Goal: Task Accomplishment & Management: Manage account settings

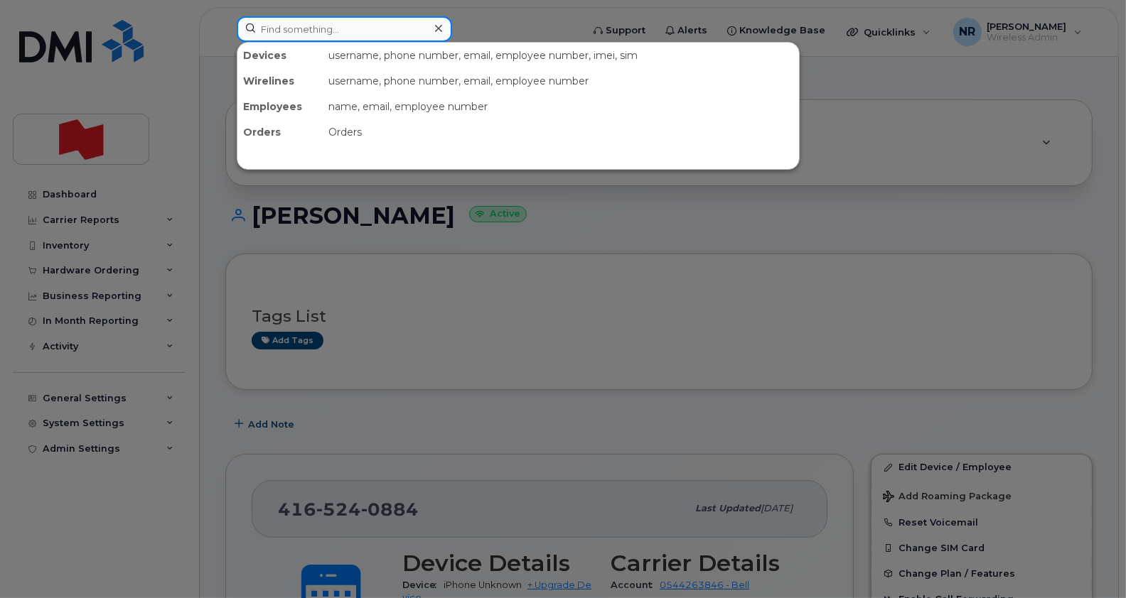
click at [271, 34] on input at bounding box center [344, 29] width 215 height 26
type input "dispo"
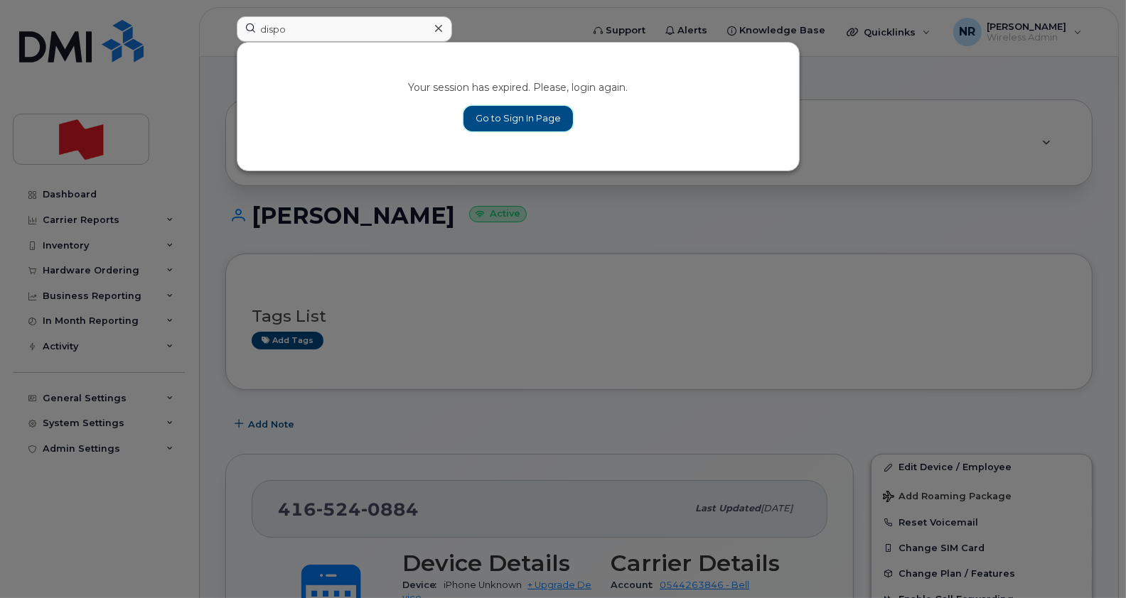
click at [521, 120] on link "Go to Sign In Page" at bounding box center [517, 119] width 109 height 26
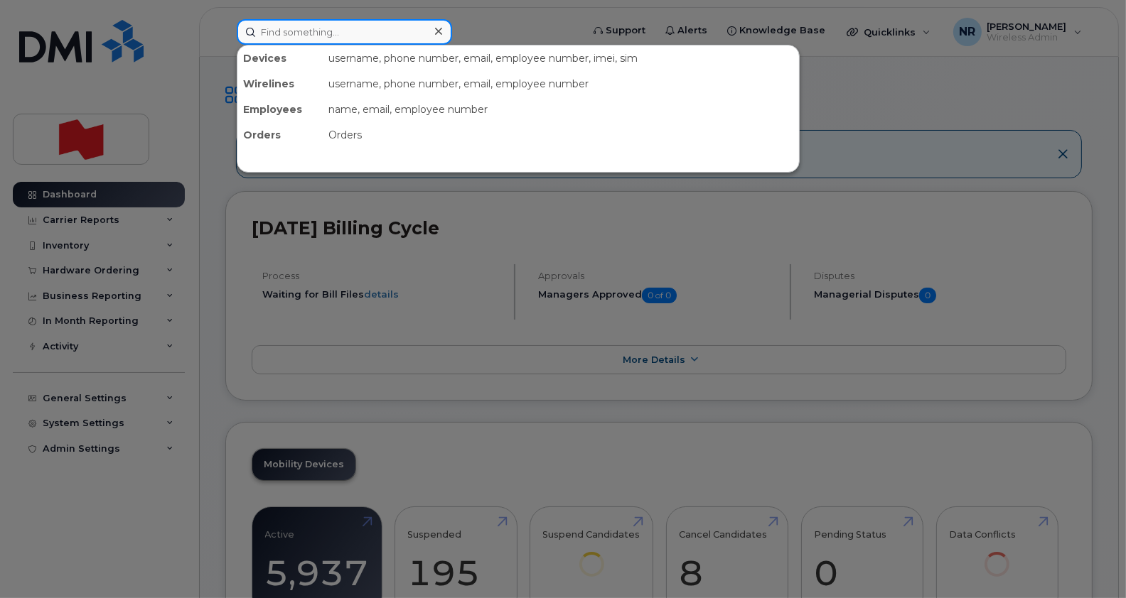
click at [334, 31] on input at bounding box center [344, 32] width 215 height 26
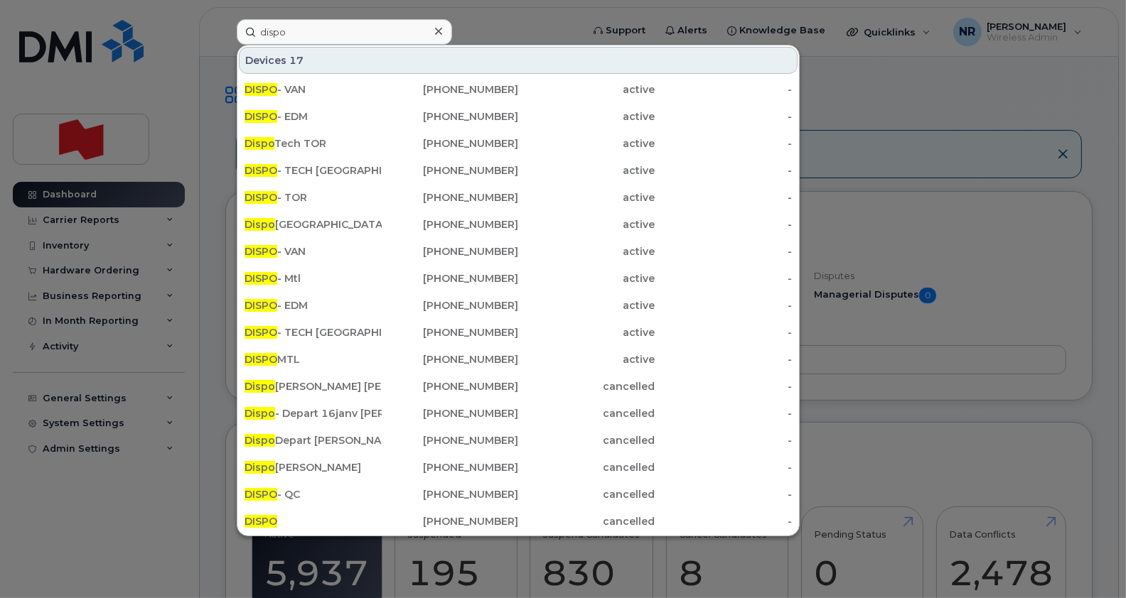
click at [908, 89] on div at bounding box center [563, 299] width 1126 height 598
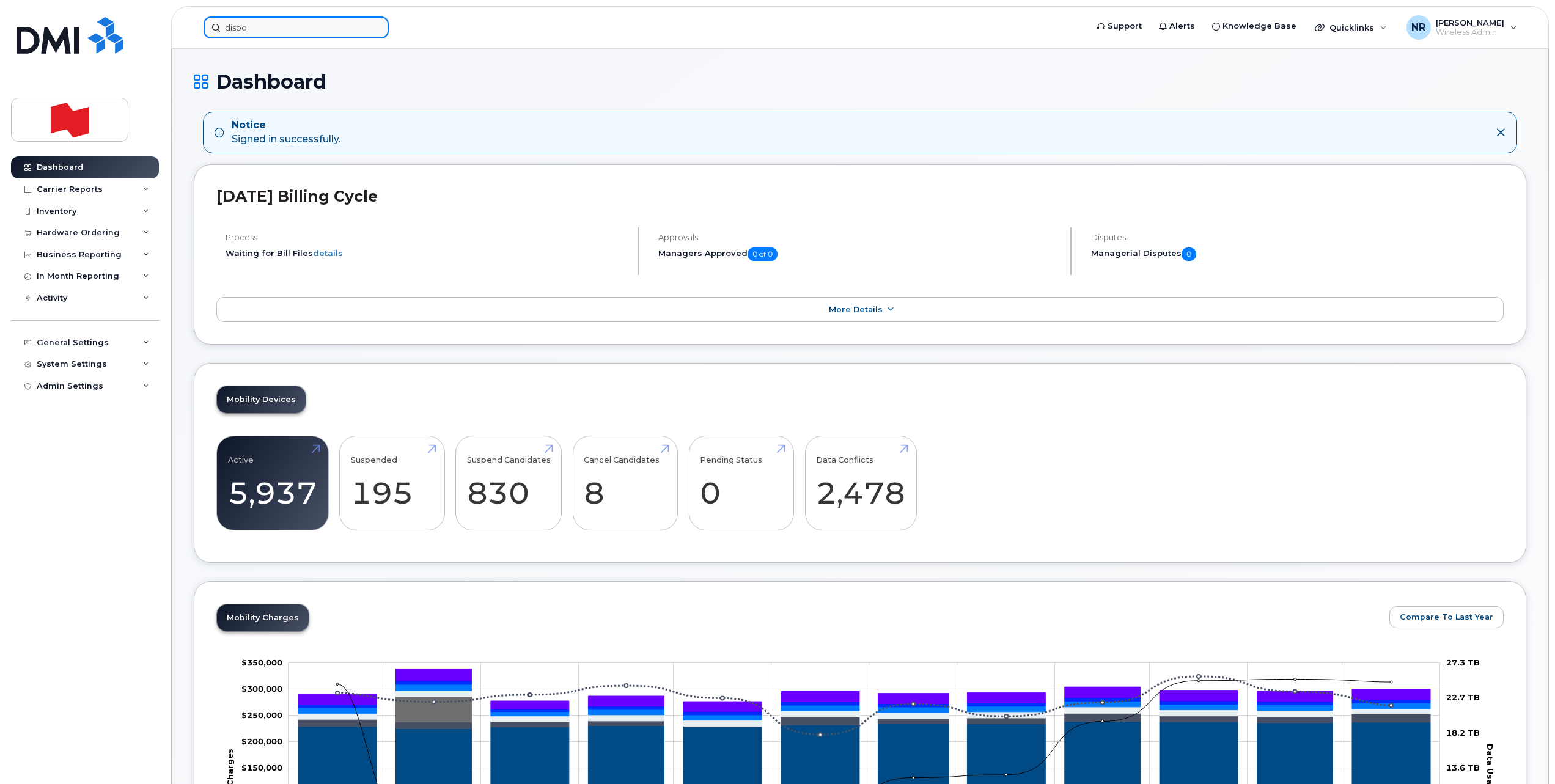
click at [308, 21] on input "dispo" at bounding box center [296, 28] width 185 height 22
paste input "5142090615"
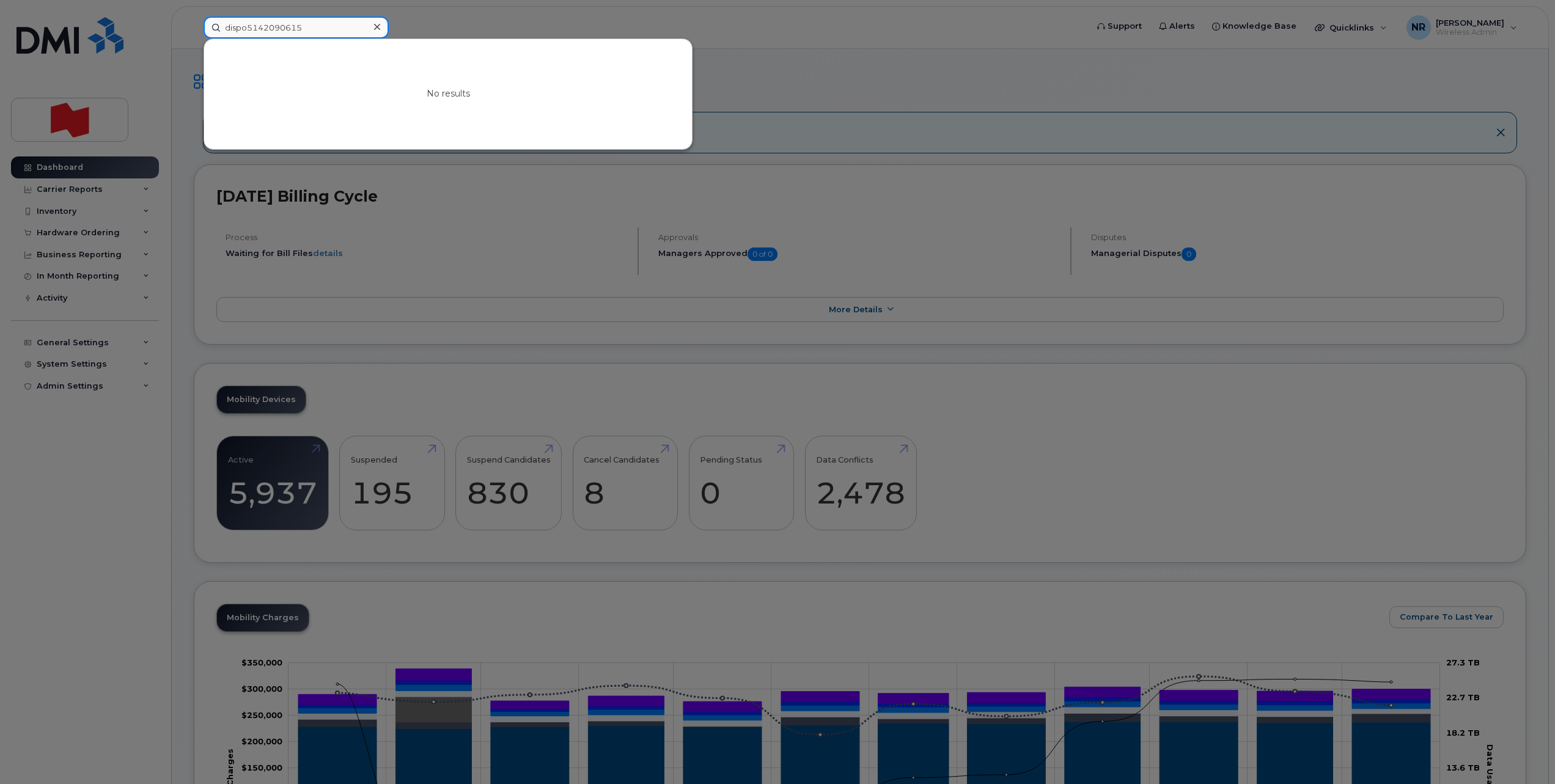
click at [245, 21] on input "dispo5142090615" at bounding box center [296, 28] width 185 height 22
drag, startPoint x: 245, startPoint y: 21, endPoint x: 85, endPoint y: 29, distance: 160.2
click at [194, 29] on div "dispo5142090615 No results" at bounding box center [641, 28] width 894 height 22
click at [246, 21] on input "dispo5142090615" at bounding box center [296, 28] width 185 height 22
drag, startPoint x: 246, startPoint y: 21, endPoint x: 162, endPoint y: 23, distance: 84.0
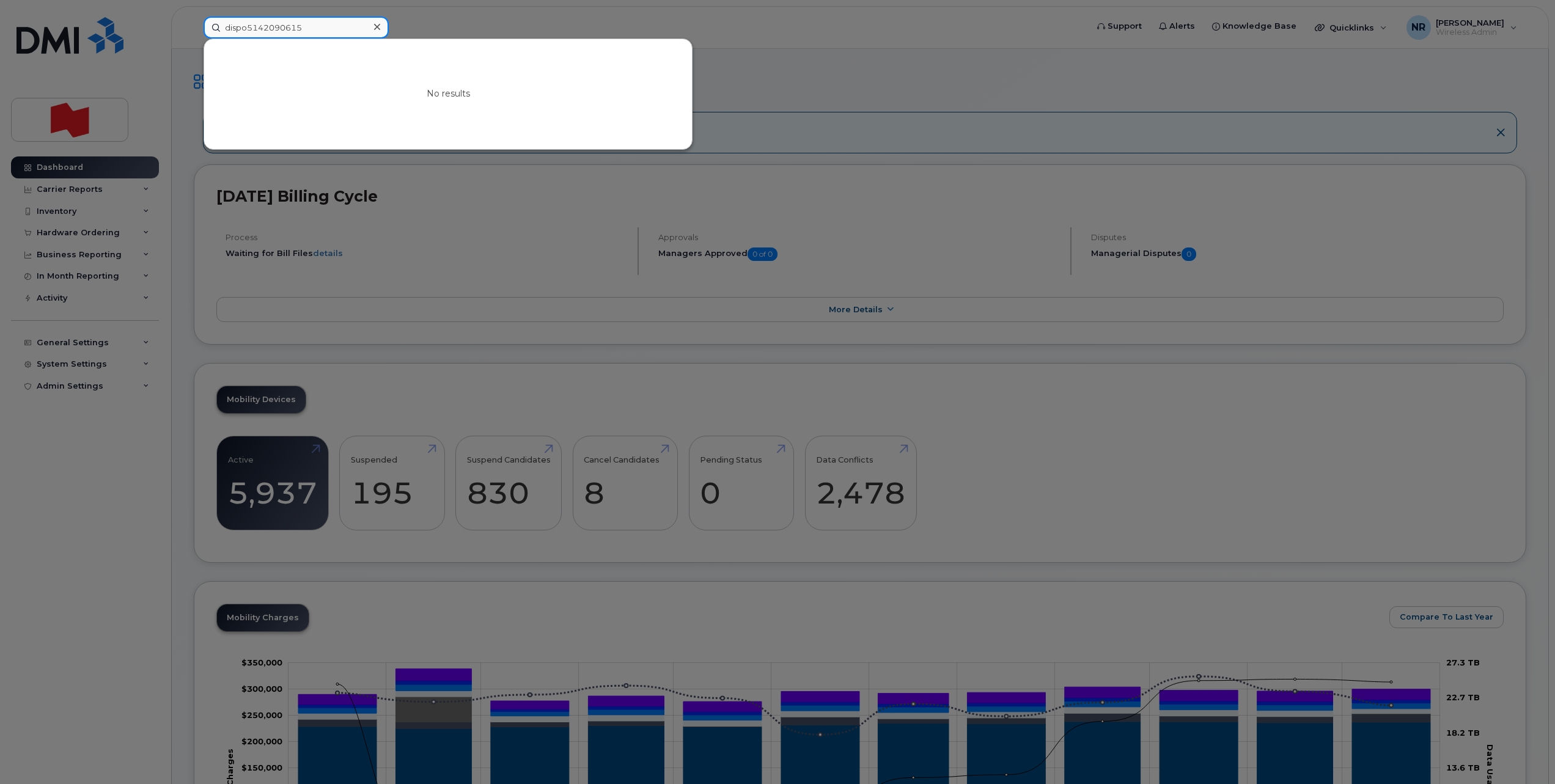
click at [194, 23] on div "dispo5142090615 No results" at bounding box center [641, 28] width 894 height 22
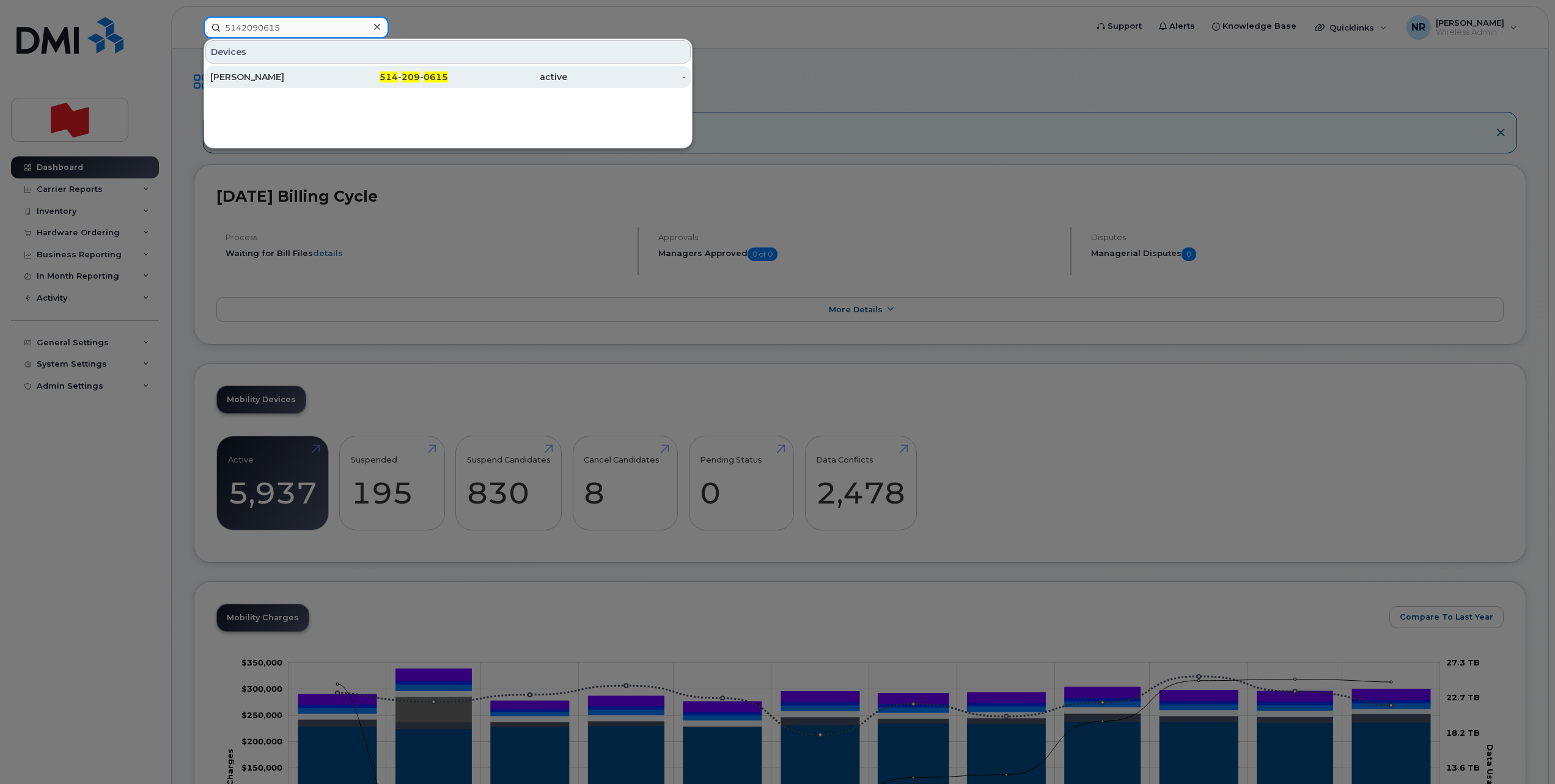
type input "5142090615"
click at [244, 79] on div "Alice Parra" at bounding box center [269, 77] width 120 height 12
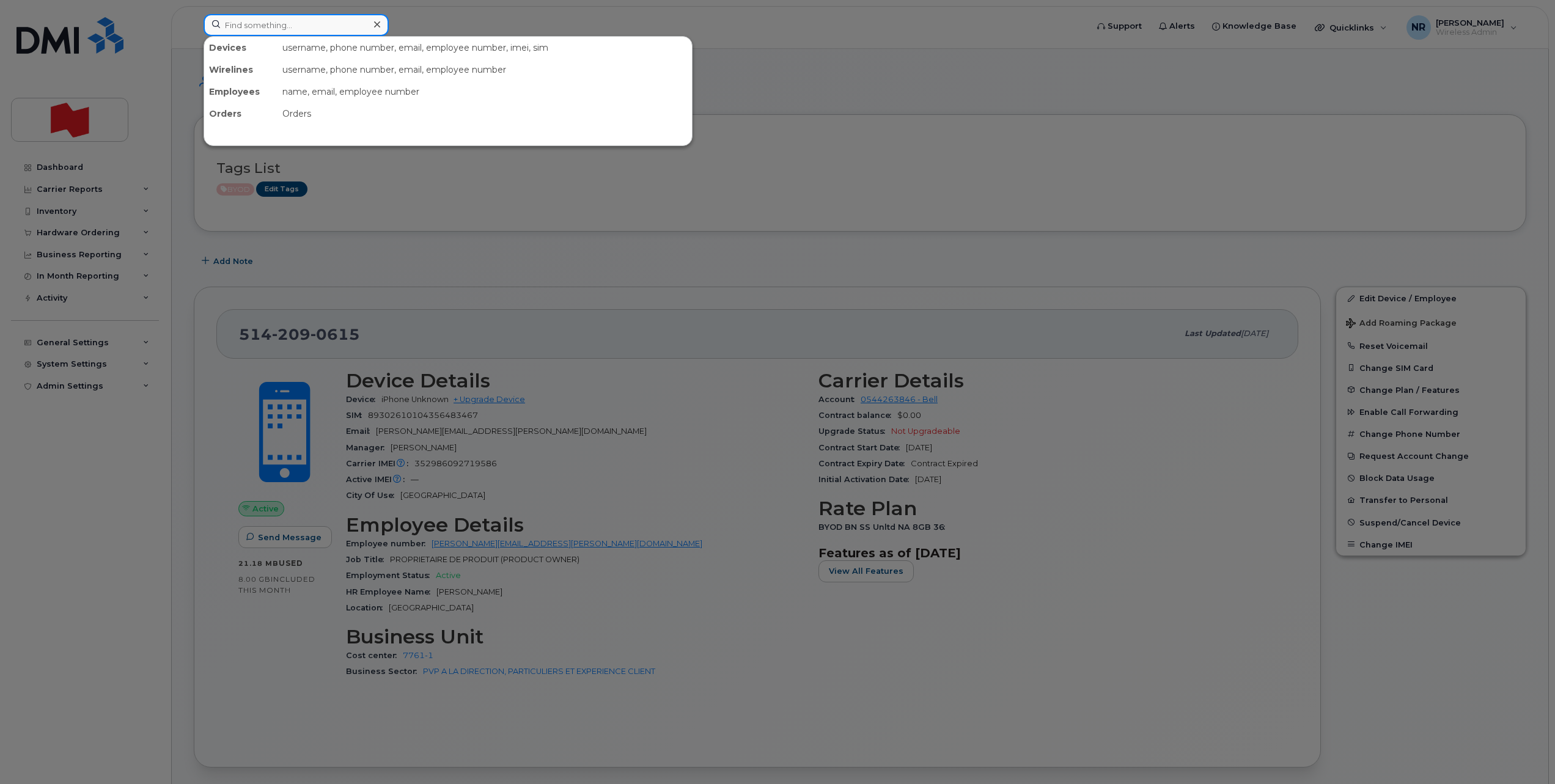
click at [337, 30] on input at bounding box center [296, 25] width 185 height 22
paste input "5142102705"
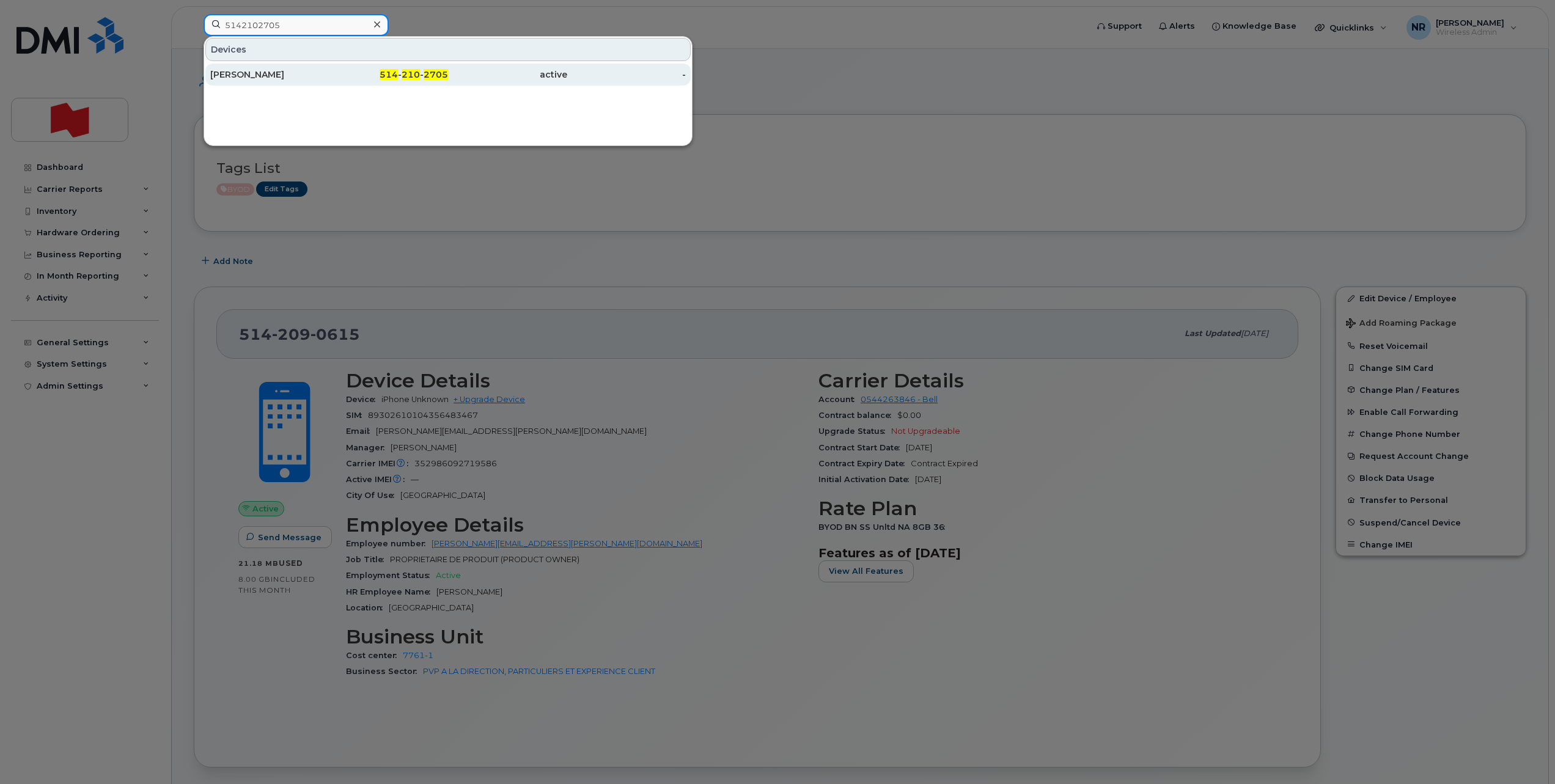
type input "5142102705"
click at [245, 78] on div "Danny Dion" at bounding box center [269, 75] width 120 height 12
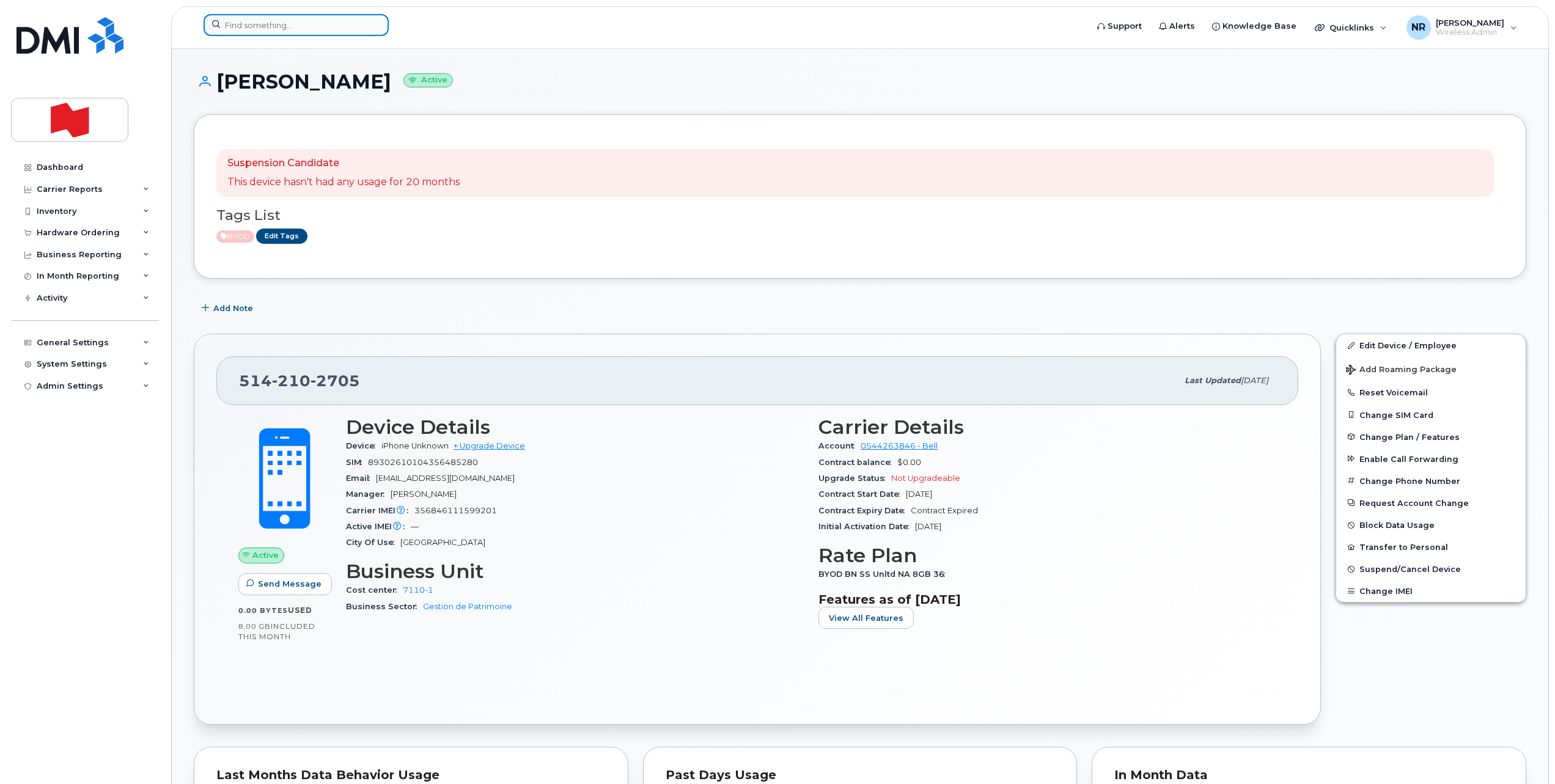
click at [322, 24] on input at bounding box center [296, 25] width 185 height 22
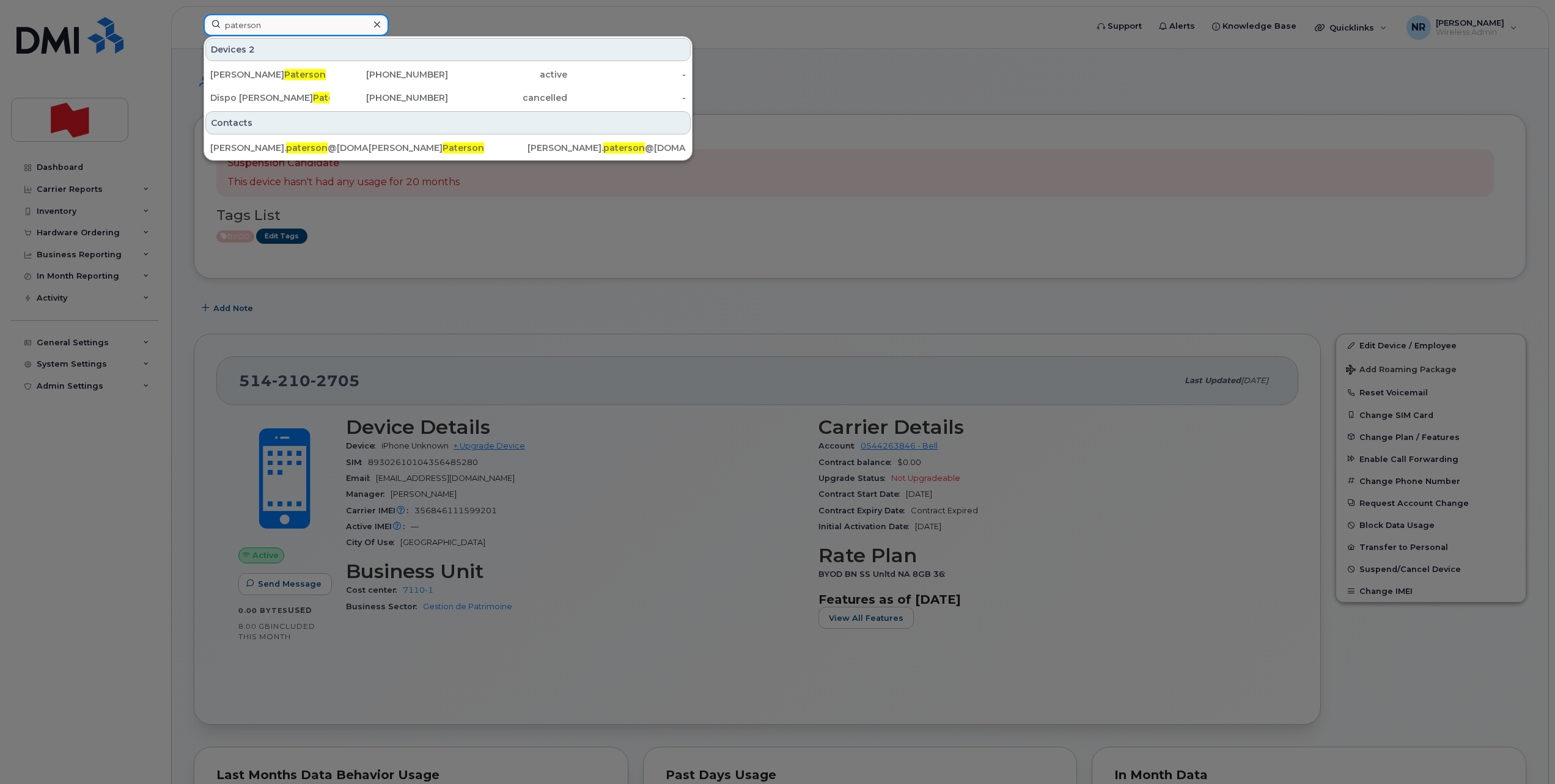
drag, startPoint x: 274, startPoint y: 25, endPoint x: 200, endPoint y: 34, distance: 74.5
click at [200, 34] on div "paterson Devices 2 James Paterson 905-301-9149 active - Dispo Thomas Riley Pate…" at bounding box center [641, 27] width 894 height 27
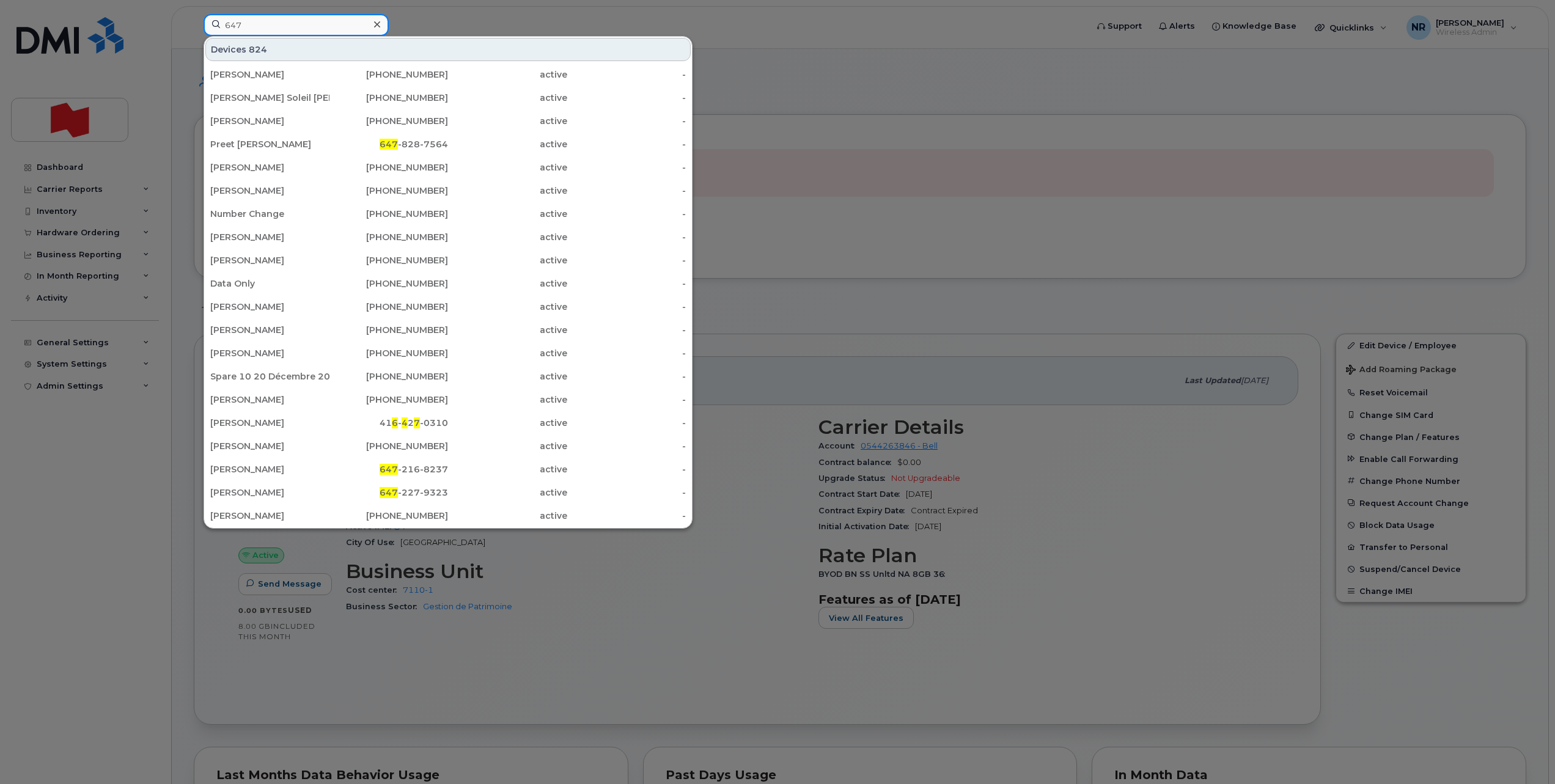
drag, startPoint x: 247, startPoint y: 31, endPoint x: 184, endPoint y: 35, distance: 63.1
click at [194, 35] on div "647 Devices 824 Fanny Provencher 514-318-8118 active - Marie Soleil Lemieux 514…" at bounding box center [641, 27] width 894 height 27
type input "paterson"
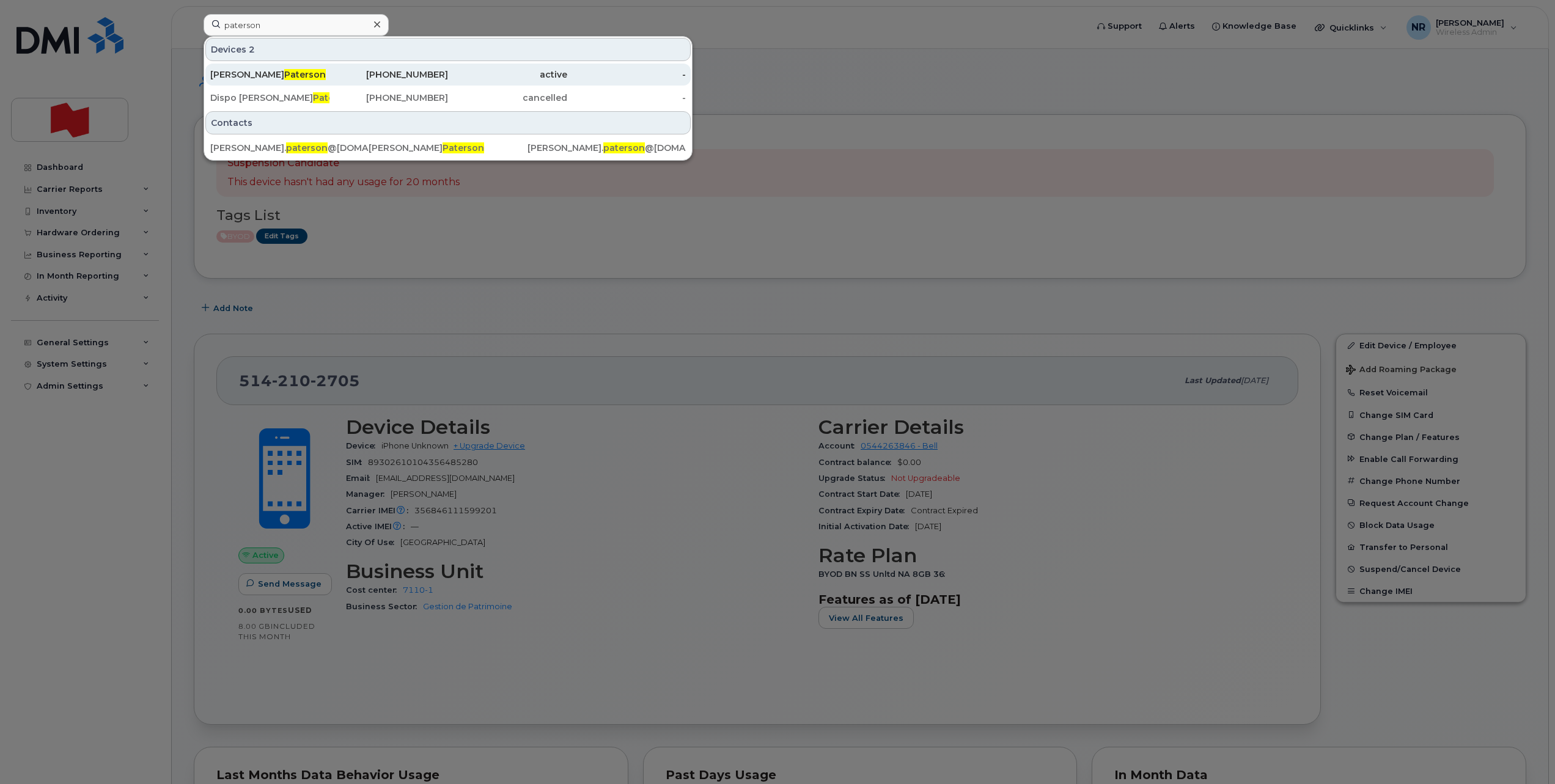
click at [284, 75] on span "Paterson" at bounding box center [304, 74] width 41 height 11
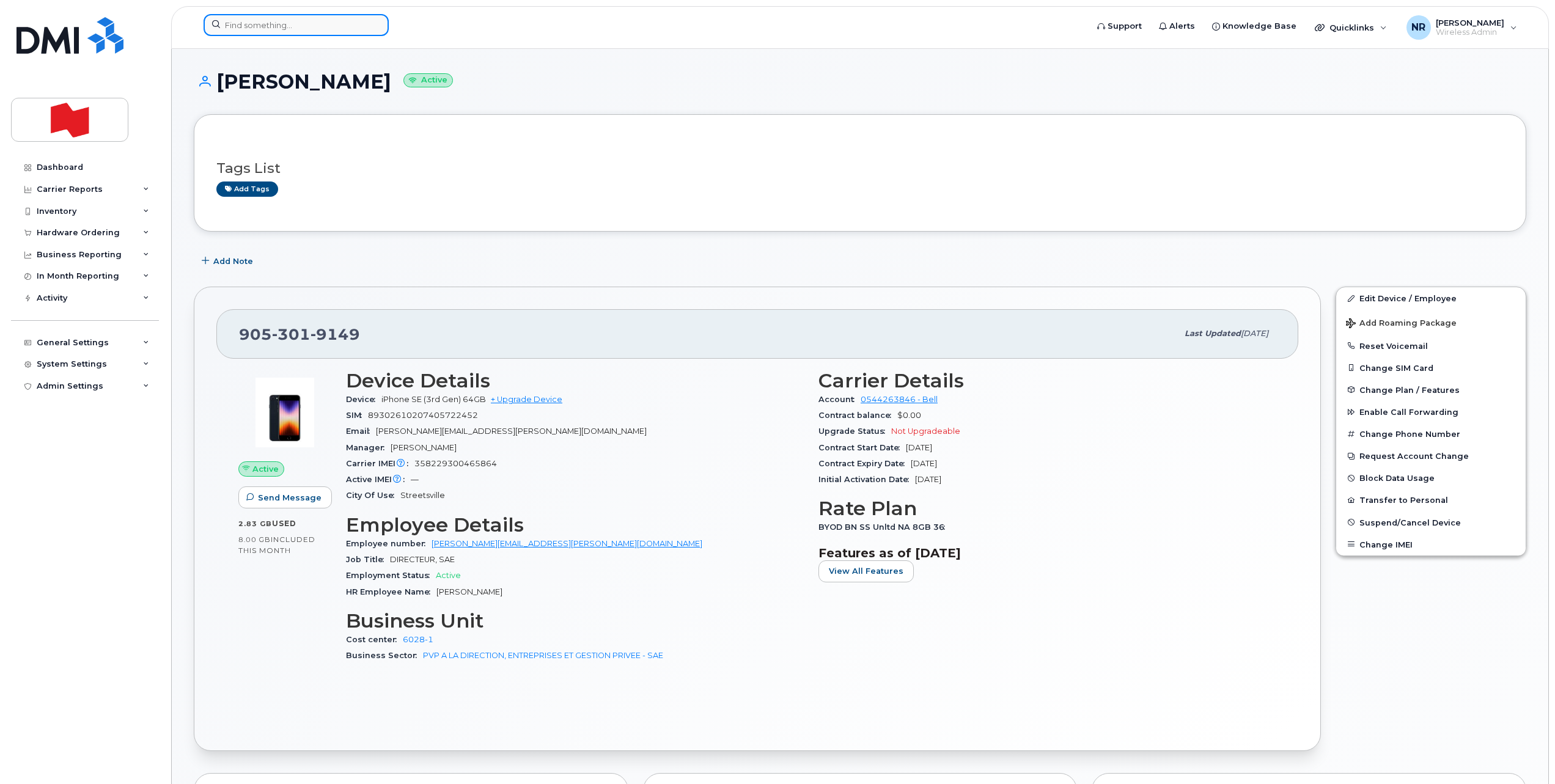
click at [339, 28] on input at bounding box center [296, 25] width 185 height 22
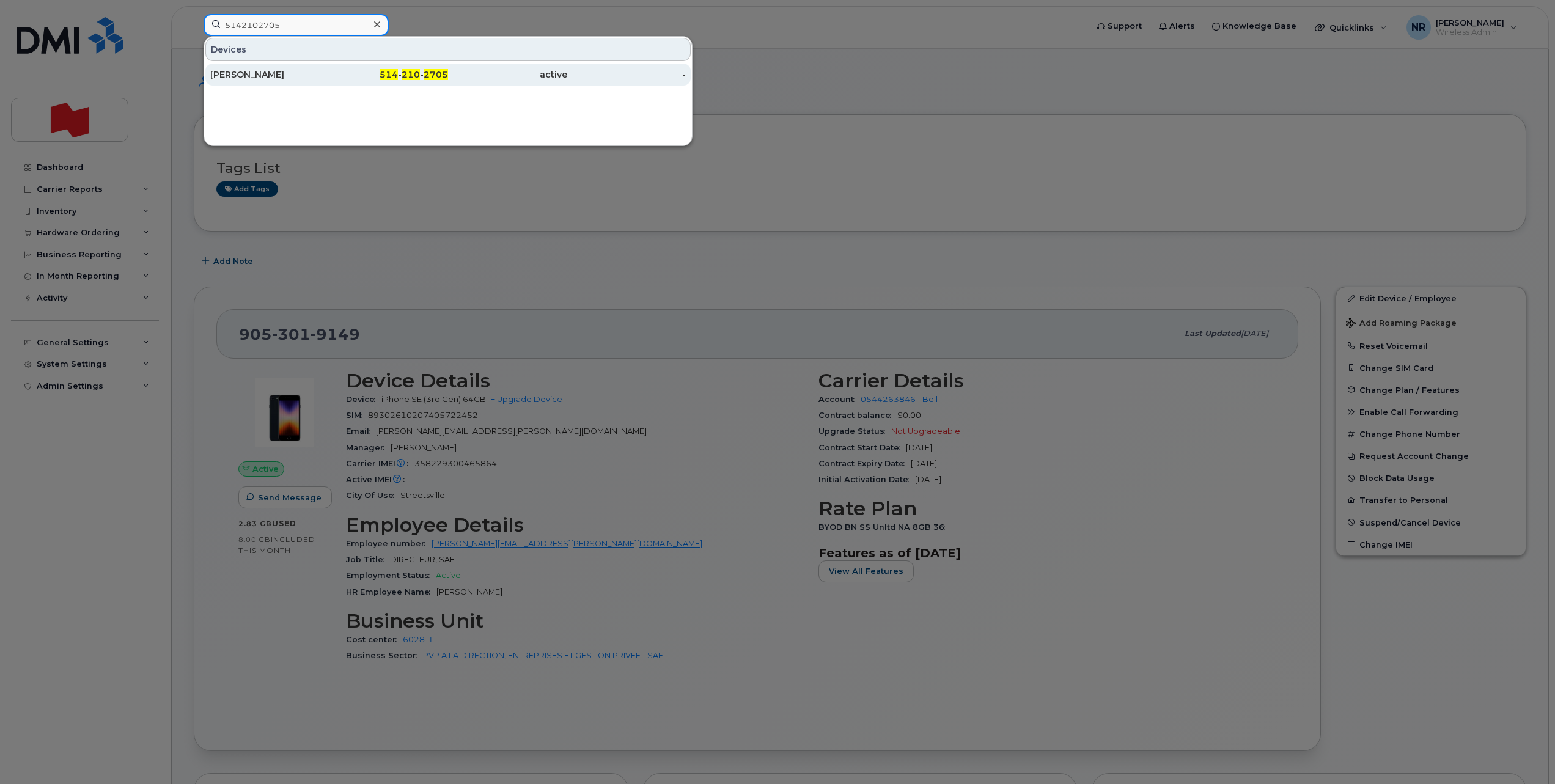
type input "5142102705"
drag, startPoint x: 249, startPoint y: 75, endPoint x: 444, endPoint y: 70, distance: 195.1
click at [249, 75] on div "[PERSON_NAME]" at bounding box center [269, 75] width 120 height 12
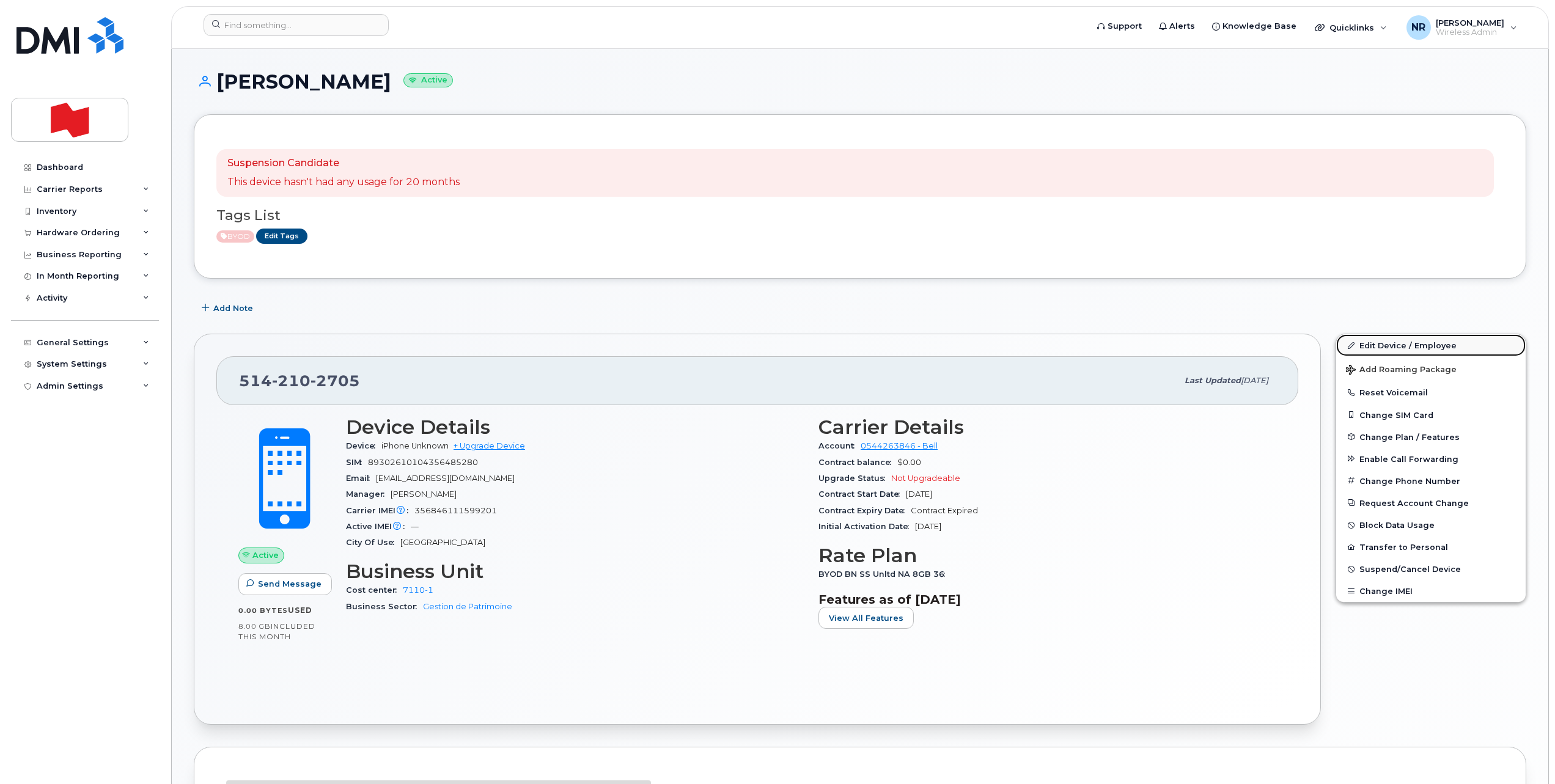
click at [1371, 347] on link "Edit Device / Employee" at bounding box center [1430, 346] width 189 height 22
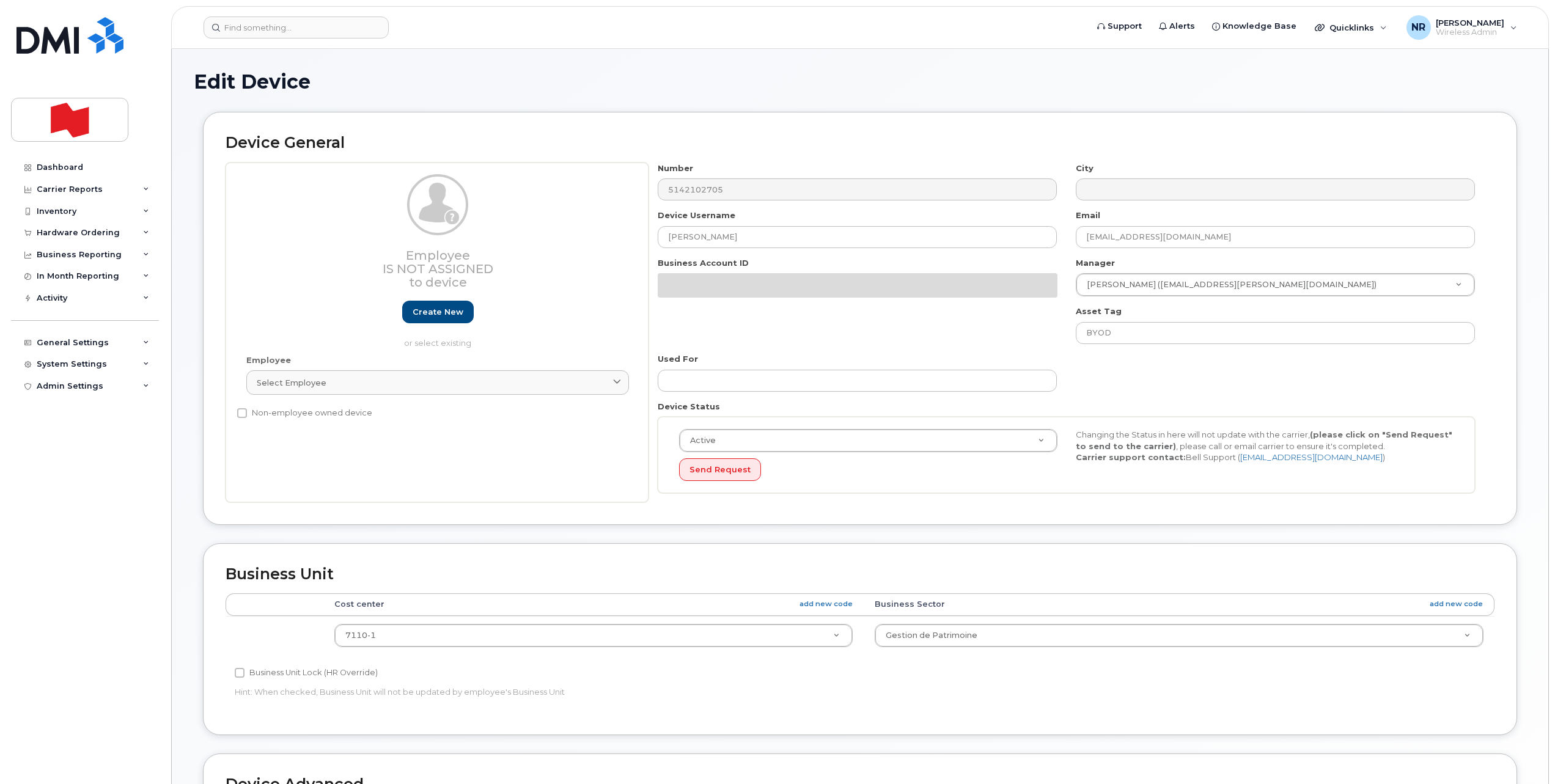
select select "29621268"
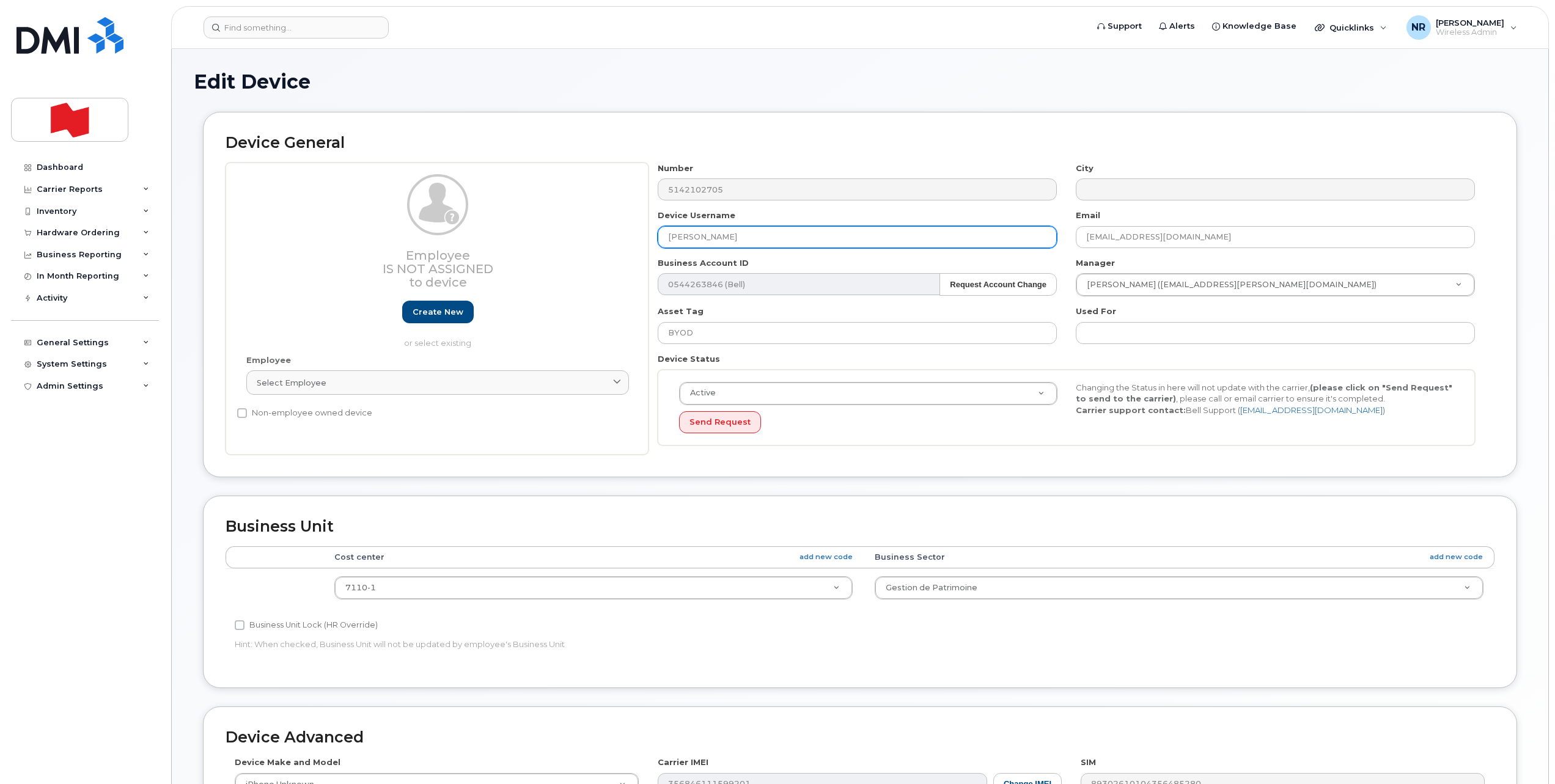
drag, startPoint x: 755, startPoint y: 233, endPoint x: 574, endPoint y: 278, distance: 186.5
click at [642, 233] on div "Employee Is not assigned to device Create new or select existing Employee Selec…" at bounding box center [859, 309] width 1269 height 292
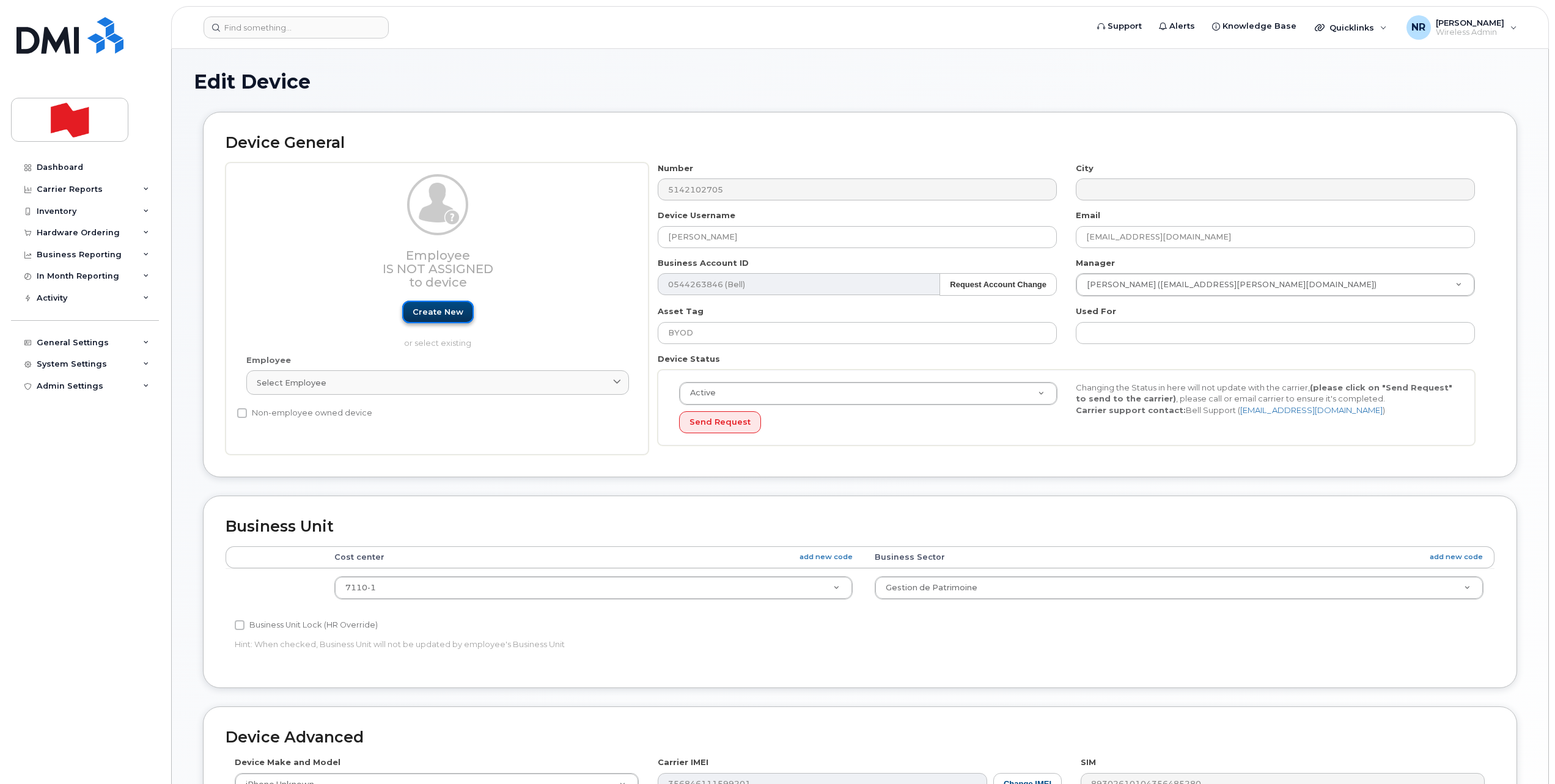
click at [439, 311] on link "Create new" at bounding box center [438, 312] width 71 height 22
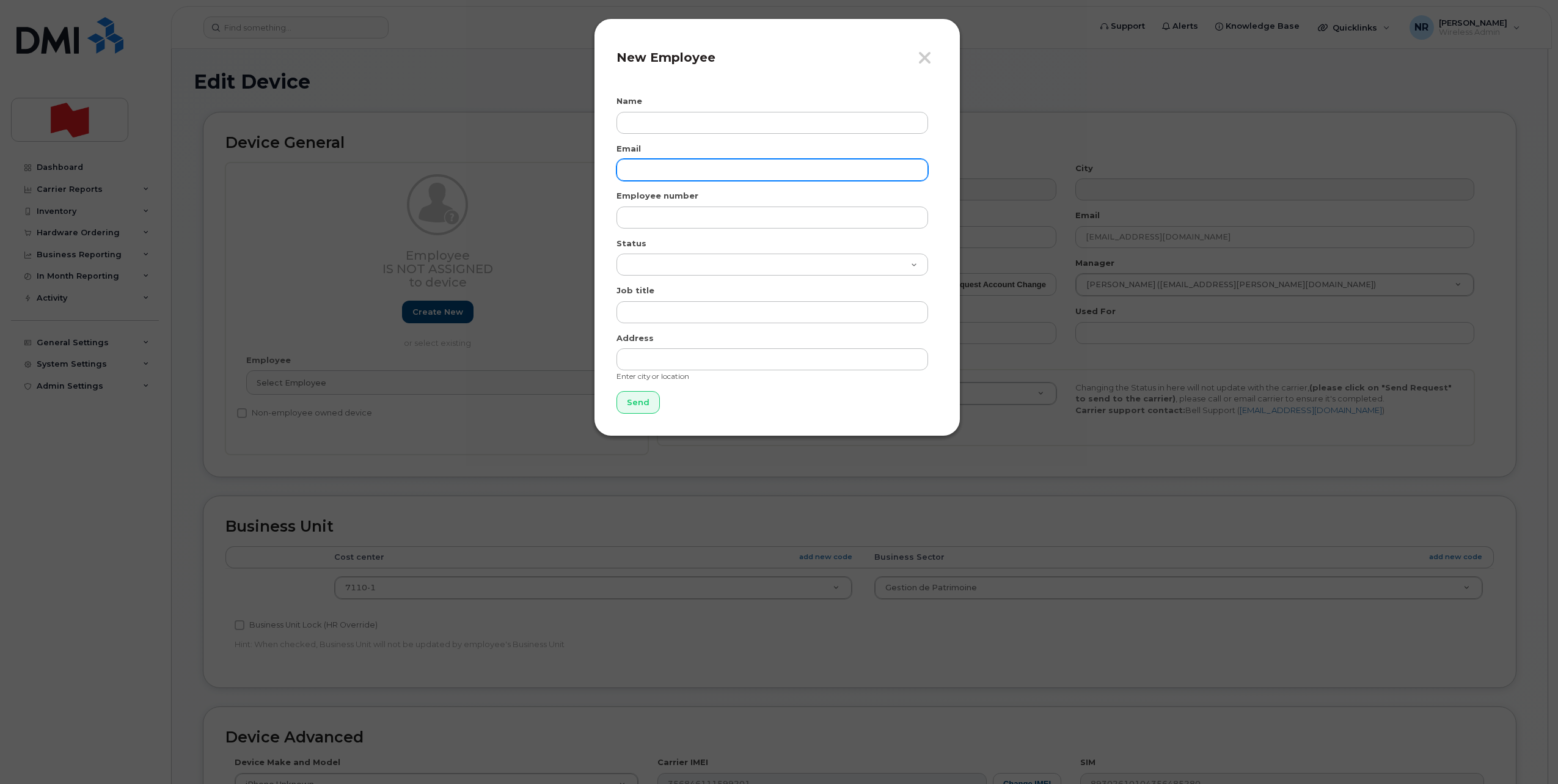
click at [658, 166] on input "email" at bounding box center [772, 170] width 311 height 22
paste input "[PERSON_NAME][EMAIL_ADDRESS][PERSON_NAME][DOMAIN_NAME]"
type input "[PERSON_NAME][EMAIL_ADDRESS][PERSON_NAME][DOMAIN_NAME]"
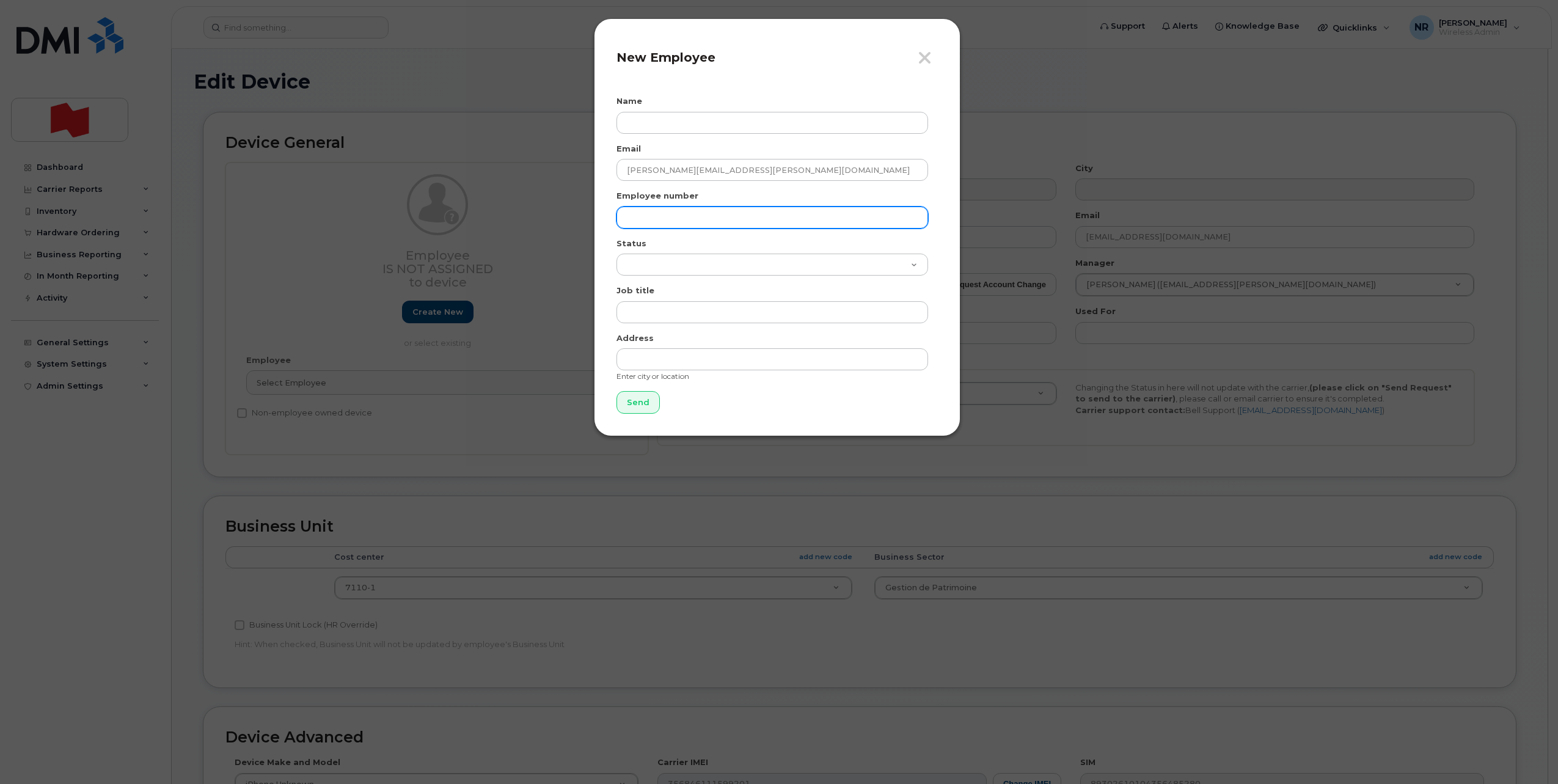
click at [647, 214] on input "text" at bounding box center [772, 217] width 311 height 22
paste input "[PERSON_NAME][EMAIL_ADDRESS][PERSON_NAME][DOMAIN_NAME]"
type input "[PERSON_NAME][EMAIL_ADDRESS][PERSON_NAME][DOMAIN_NAME]"
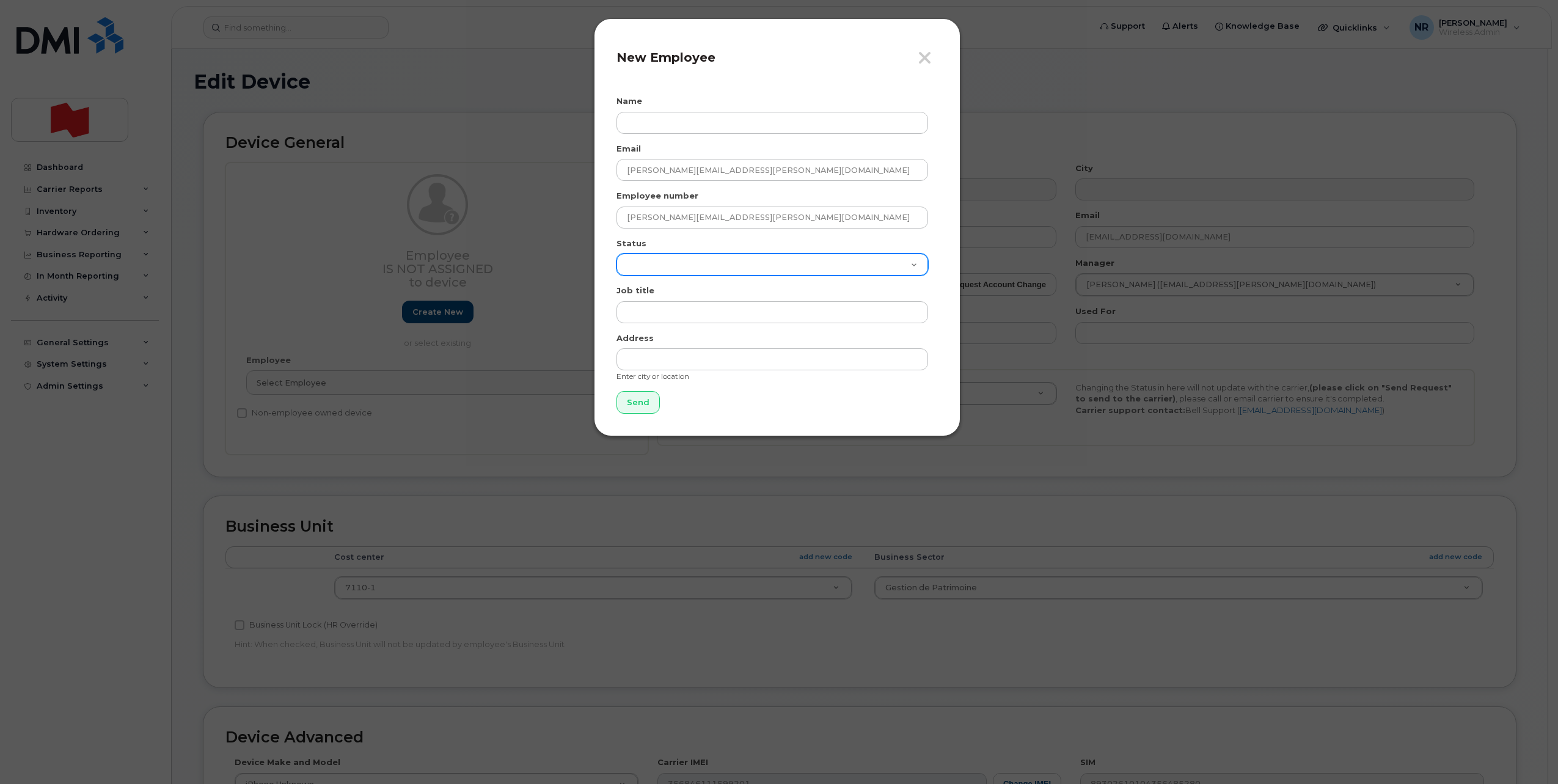
click at [656, 259] on select "Active On-Leave Long Term Short Term Maternity Leave Temp Layoff Inactive" at bounding box center [772, 265] width 311 height 22
select select "active"
click at [616, 254] on select "Active On-Leave Long Term Short Term Maternity Leave Temp Layoff Inactive" at bounding box center [772, 265] width 311 height 22
click at [653, 107] on div "Name" at bounding box center [777, 114] width 322 height 39
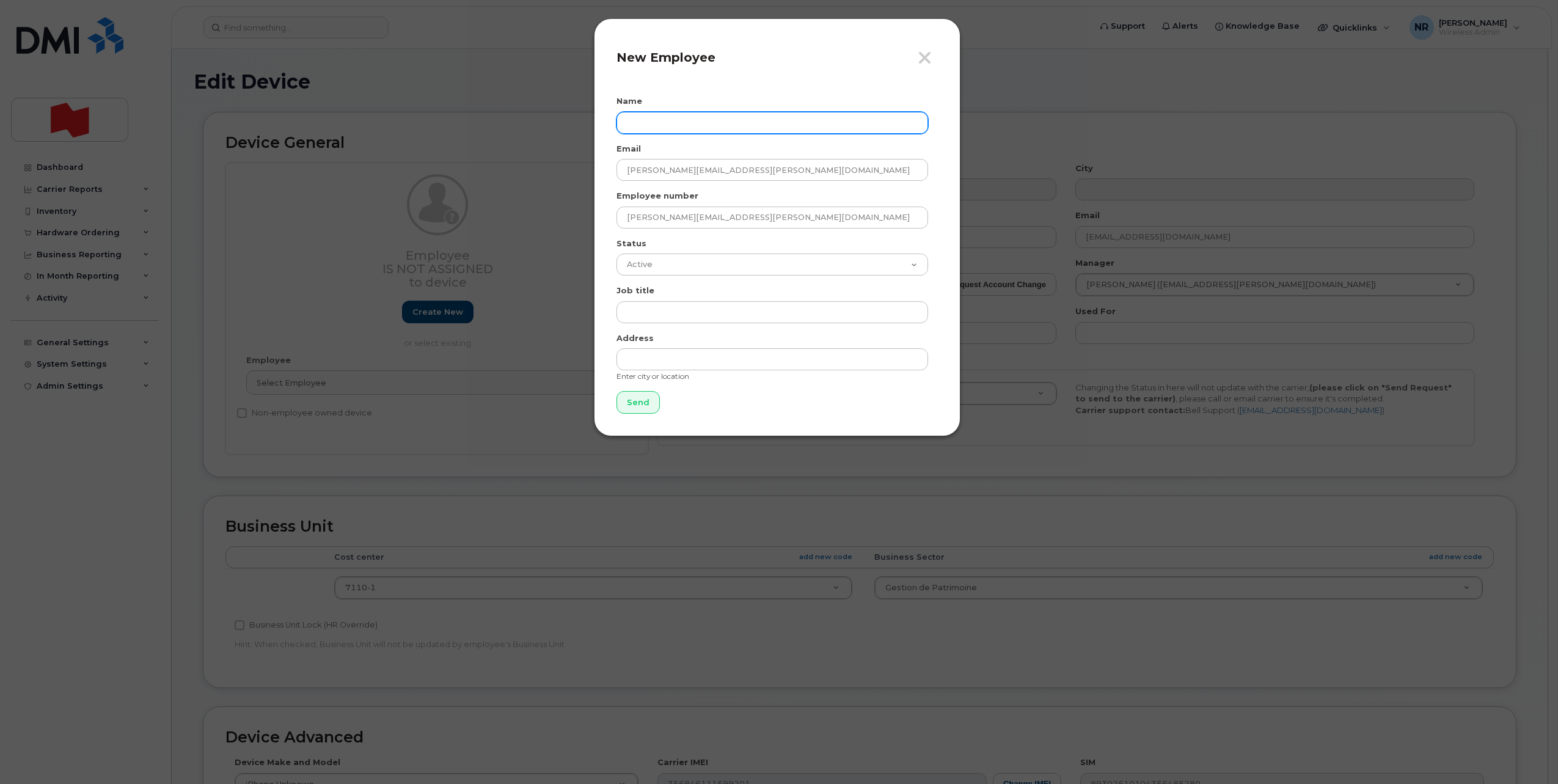
click at [652, 115] on input "text" at bounding box center [772, 123] width 311 height 22
type input "[PERSON_NAME]"
click at [640, 399] on input "Send" at bounding box center [638, 402] width 43 height 22
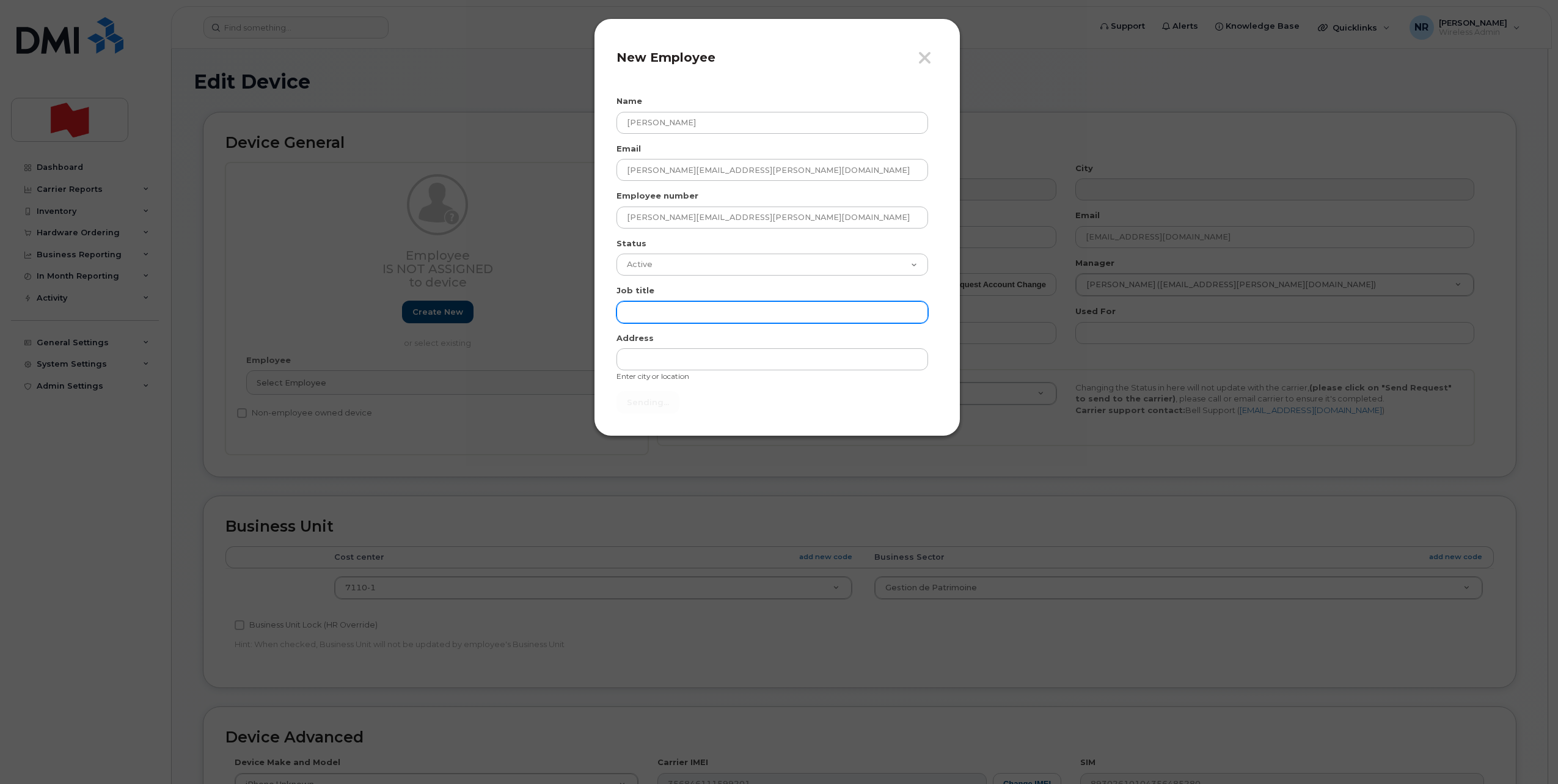
type input "Send"
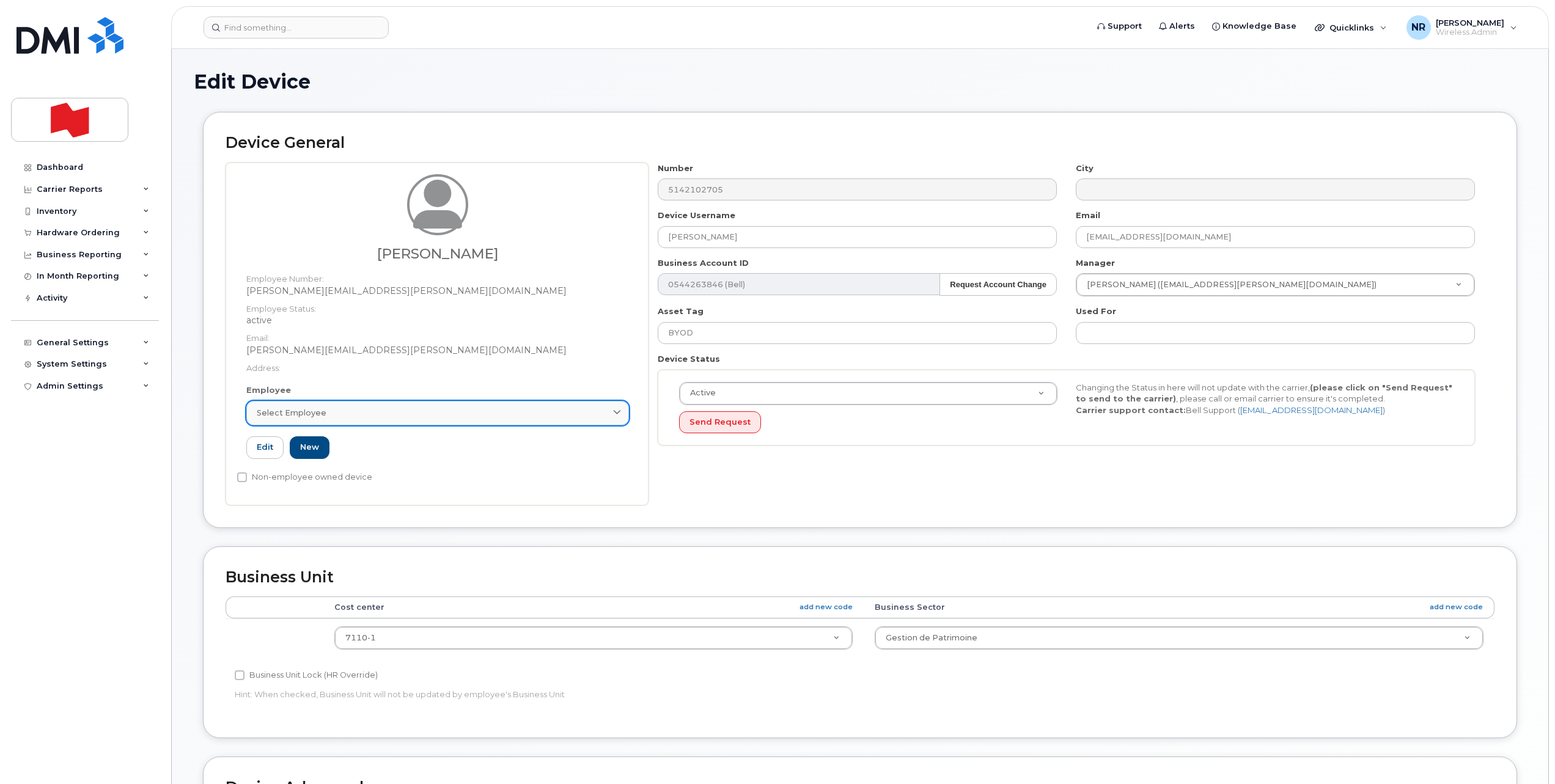
click at [356, 413] on div "Select employee" at bounding box center [437, 413] width 362 height 12
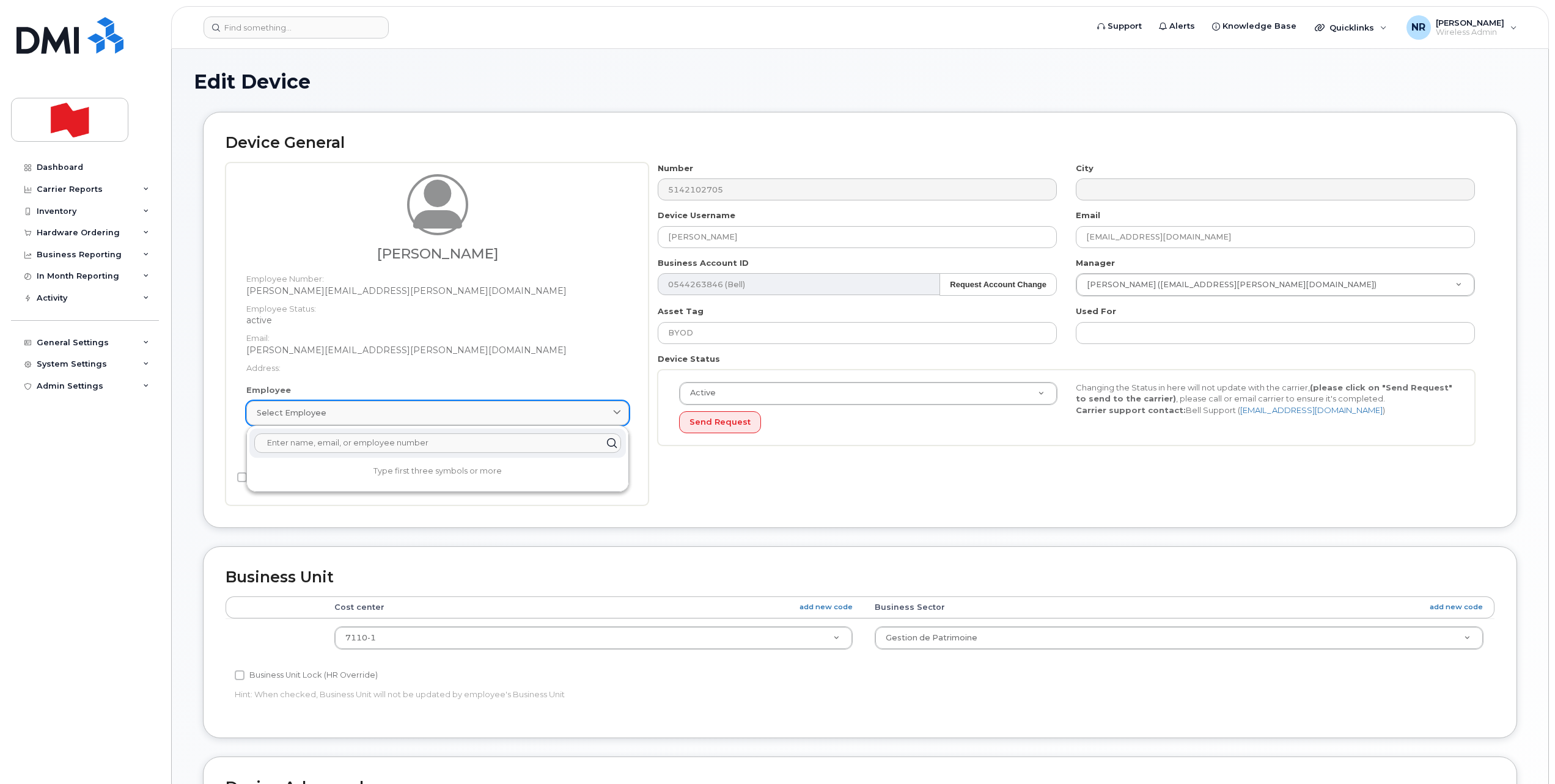
paste input "[PERSON_NAME][EMAIL_ADDRESS][PERSON_NAME][DOMAIN_NAME]"
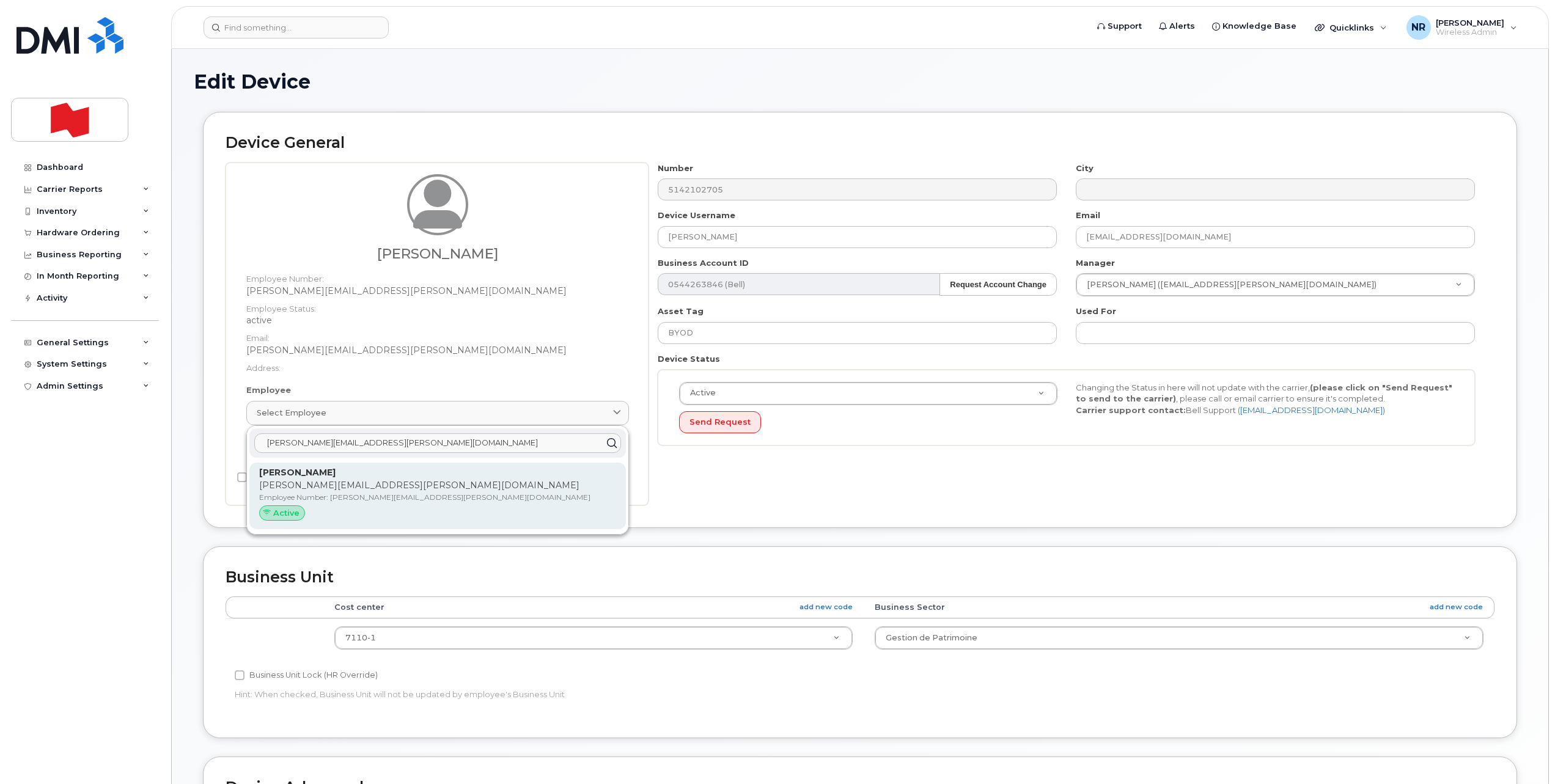
type input "[PERSON_NAME][EMAIL_ADDRESS][PERSON_NAME][DOMAIN_NAME]"
click at [311, 480] on p "[PERSON_NAME][EMAIL_ADDRESS][PERSON_NAME][DOMAIN_NAME]" at bounding box center [437, 485] width 357 height 13
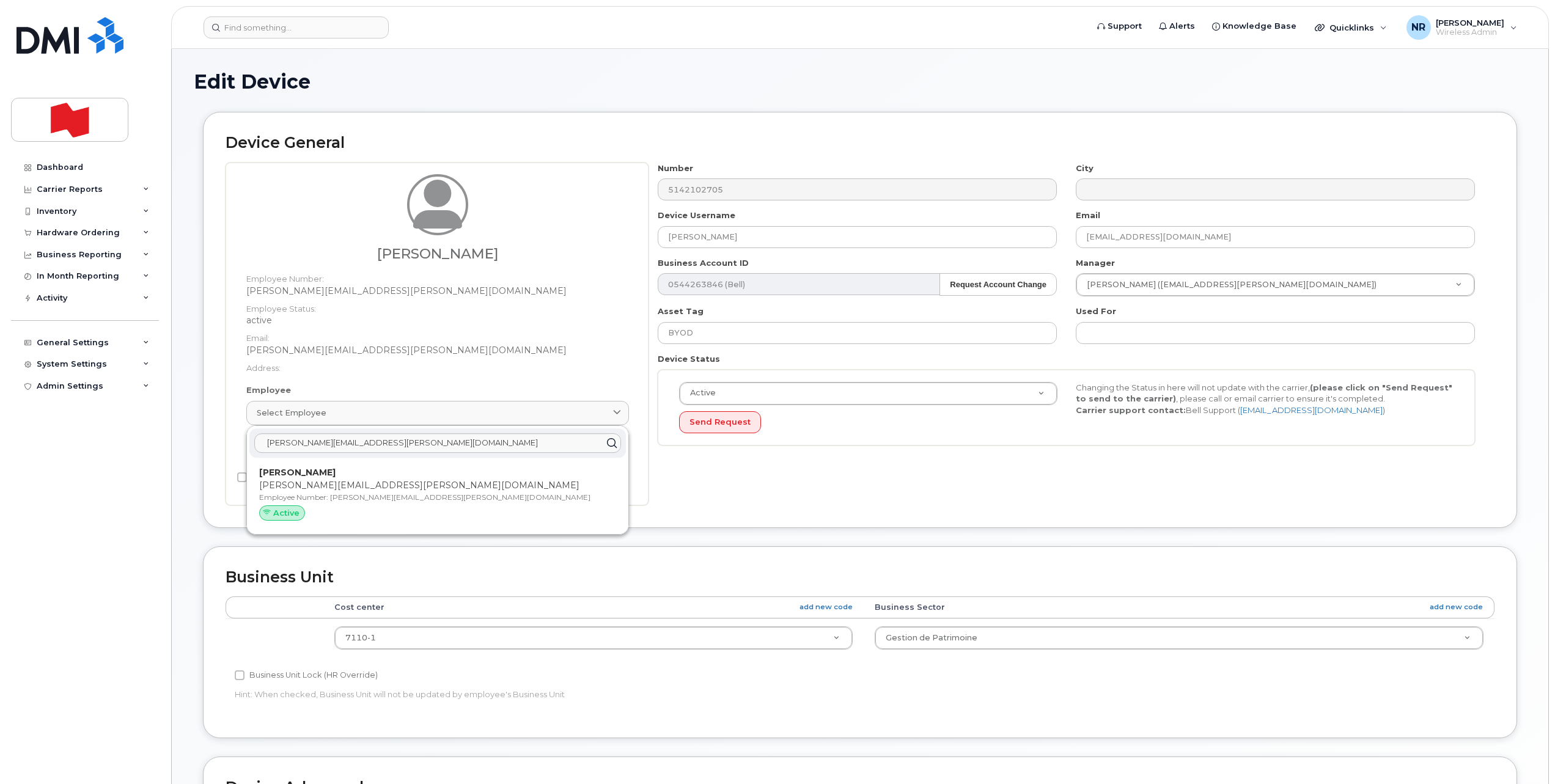
type input "[PERSON_NAME][EMAIL_ADDRESS][PERSON_NAME][DOMAIN_NAME]"
type input "[PERSON_NAME]"
type input "[PERSON_NAME][EMAIL_ADDRESS][PERSON_NAME][DOMAIN_NAME]"
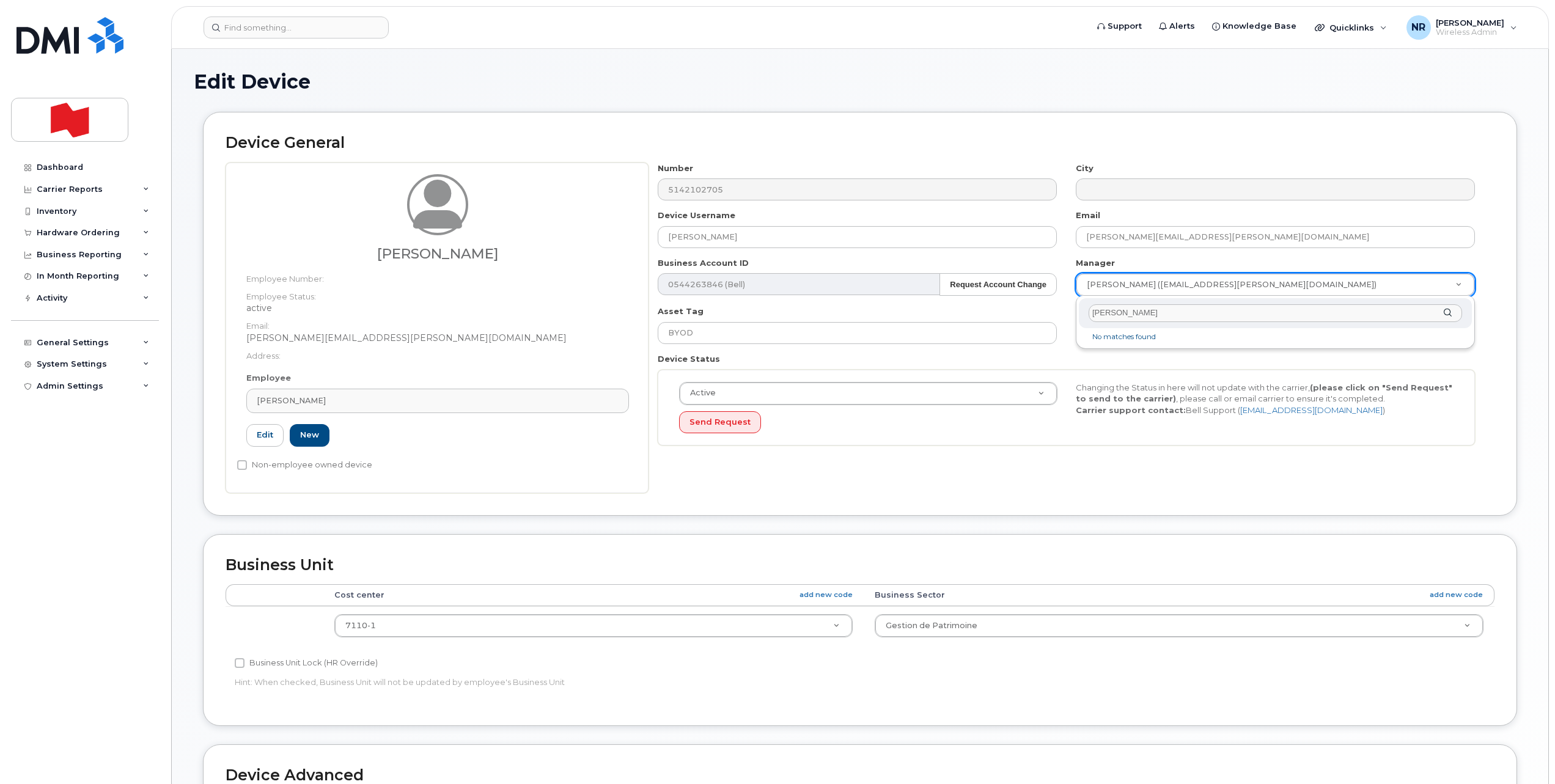
drag, startPoint x: 1154, startPoint y: 311, endPoint x: 1031, endPoint y: 315, distance: 123.1
click at [1031, 315] on body "Support Alerts Knowledge Base Quicklinks Suspend / Cancel Device Change SIM Car…" at bounding box center [778, 554] width 1555 height 1109
drag, startPoint x: 1128, startPoint y: 312, endPoint x: 1066, endPoint y: 312, distance: 62.0
click at [1066, 312] on body "Support Alerts Knowledge Base Quicklinks Suspend / Cancel Device Change SIM Car…" at bounding box center [778, 554] width 1555 height 1109
type input "greg"
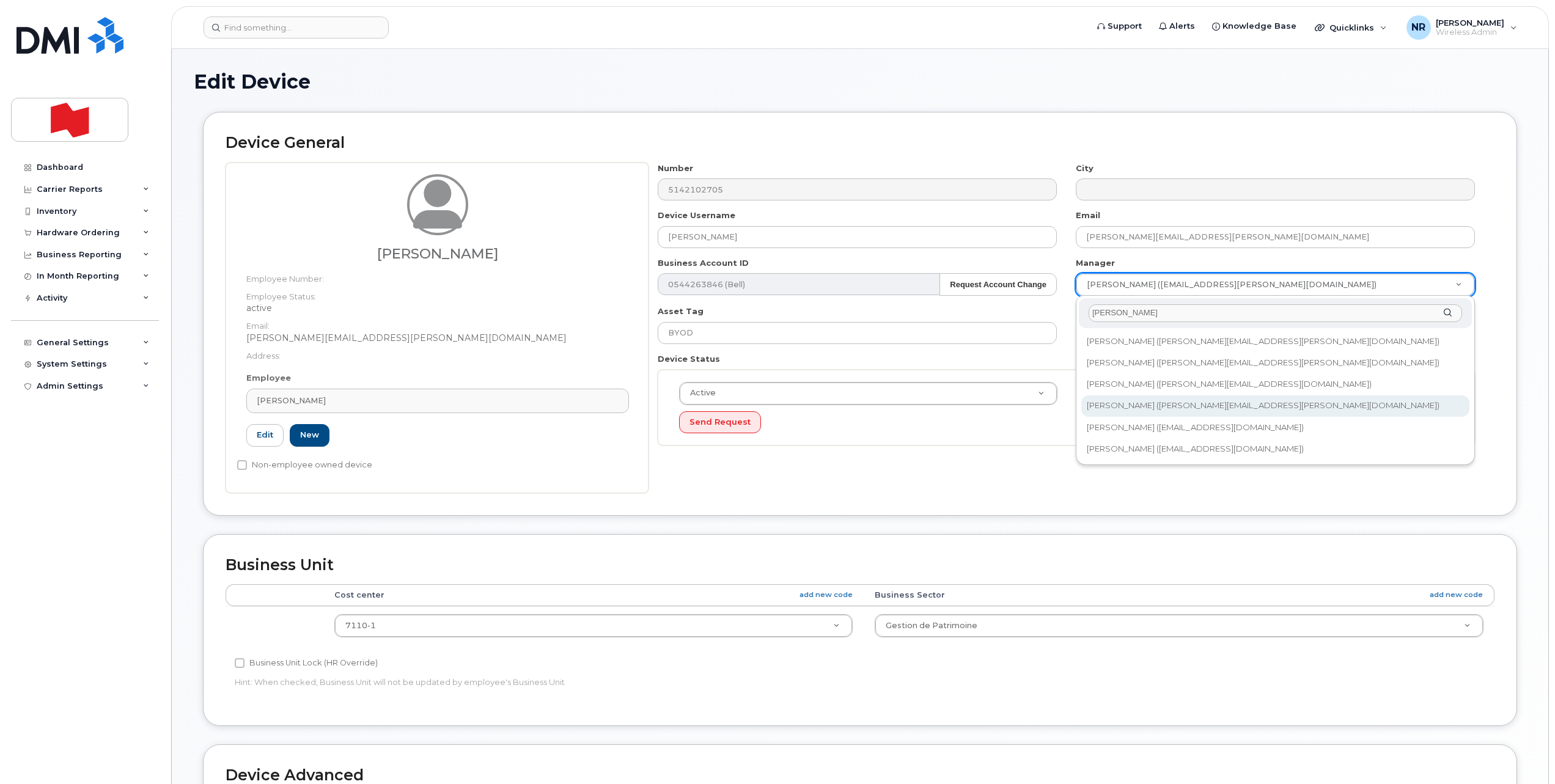
type input "1920614"
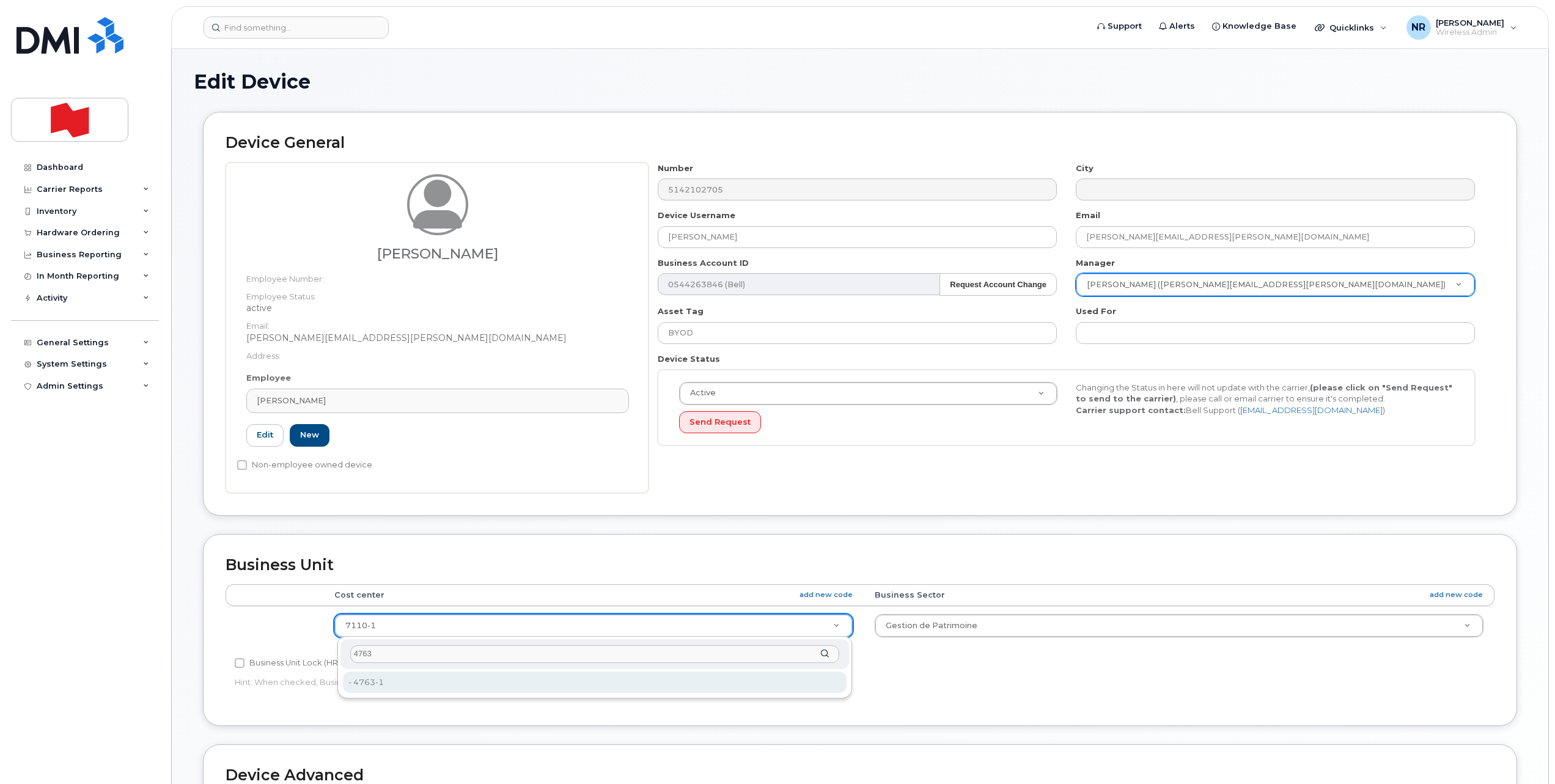
type input "4763"
type input "22916303"
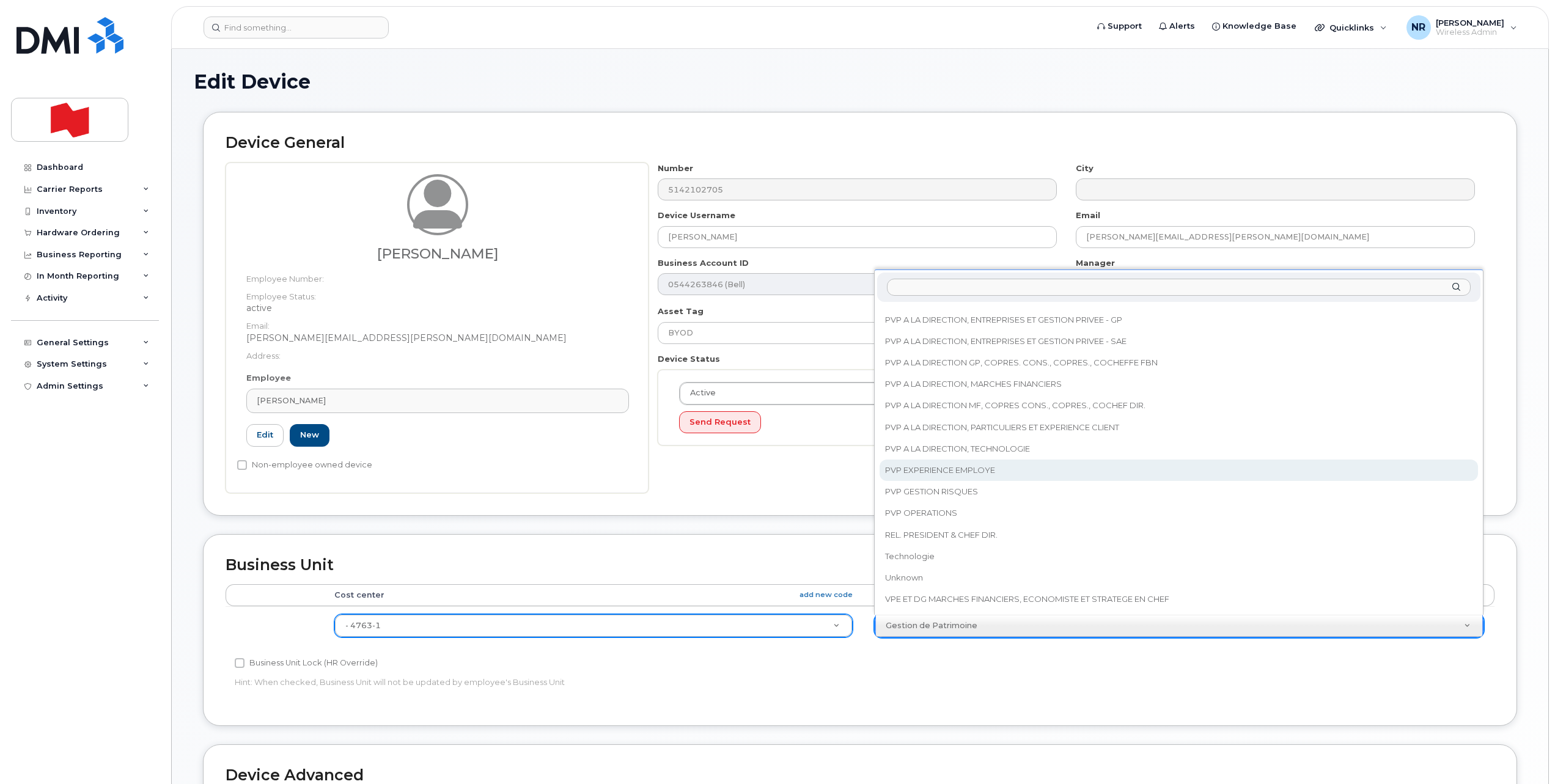
scroll to position [359, 0]
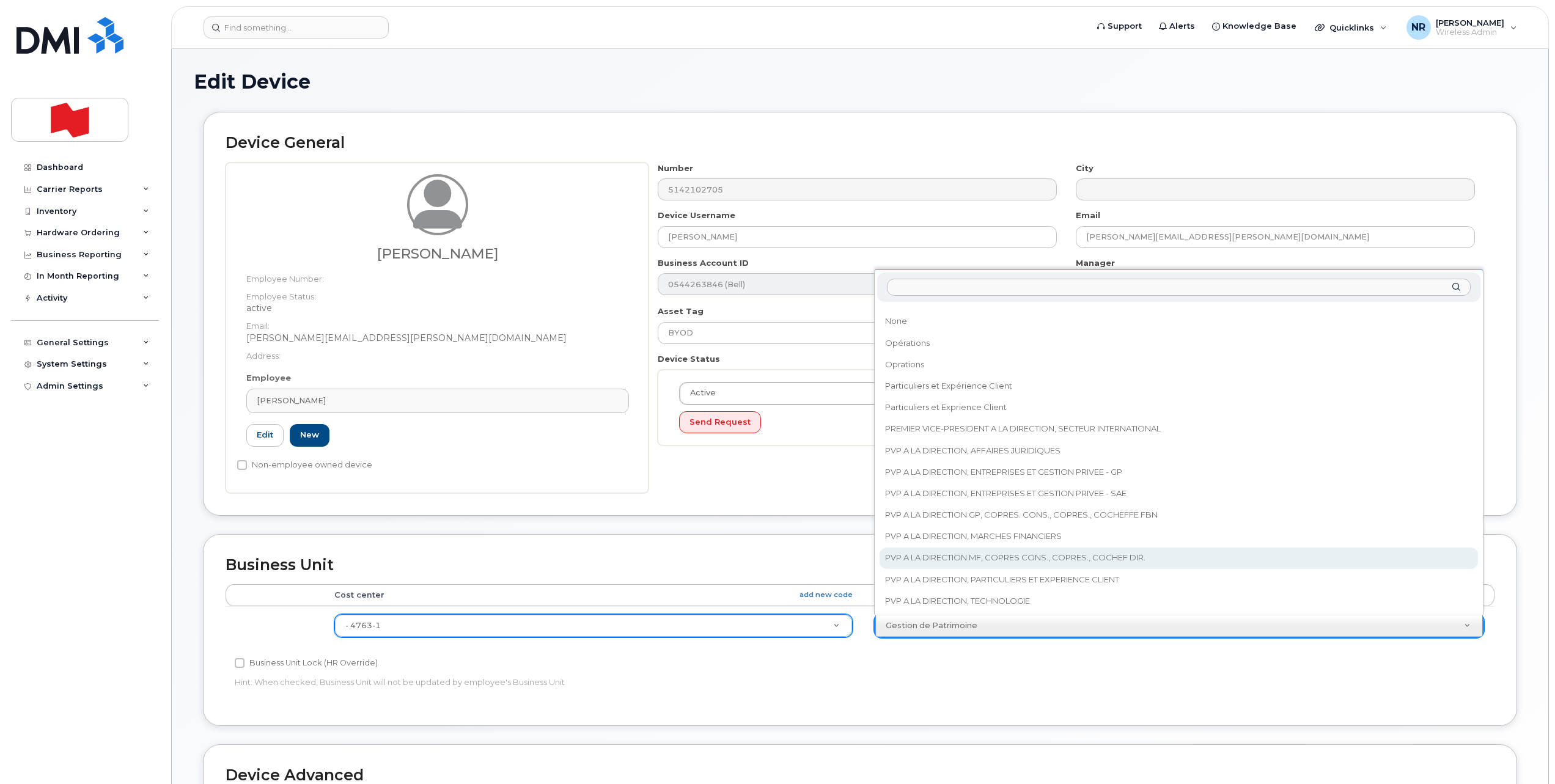
select select "25594327"
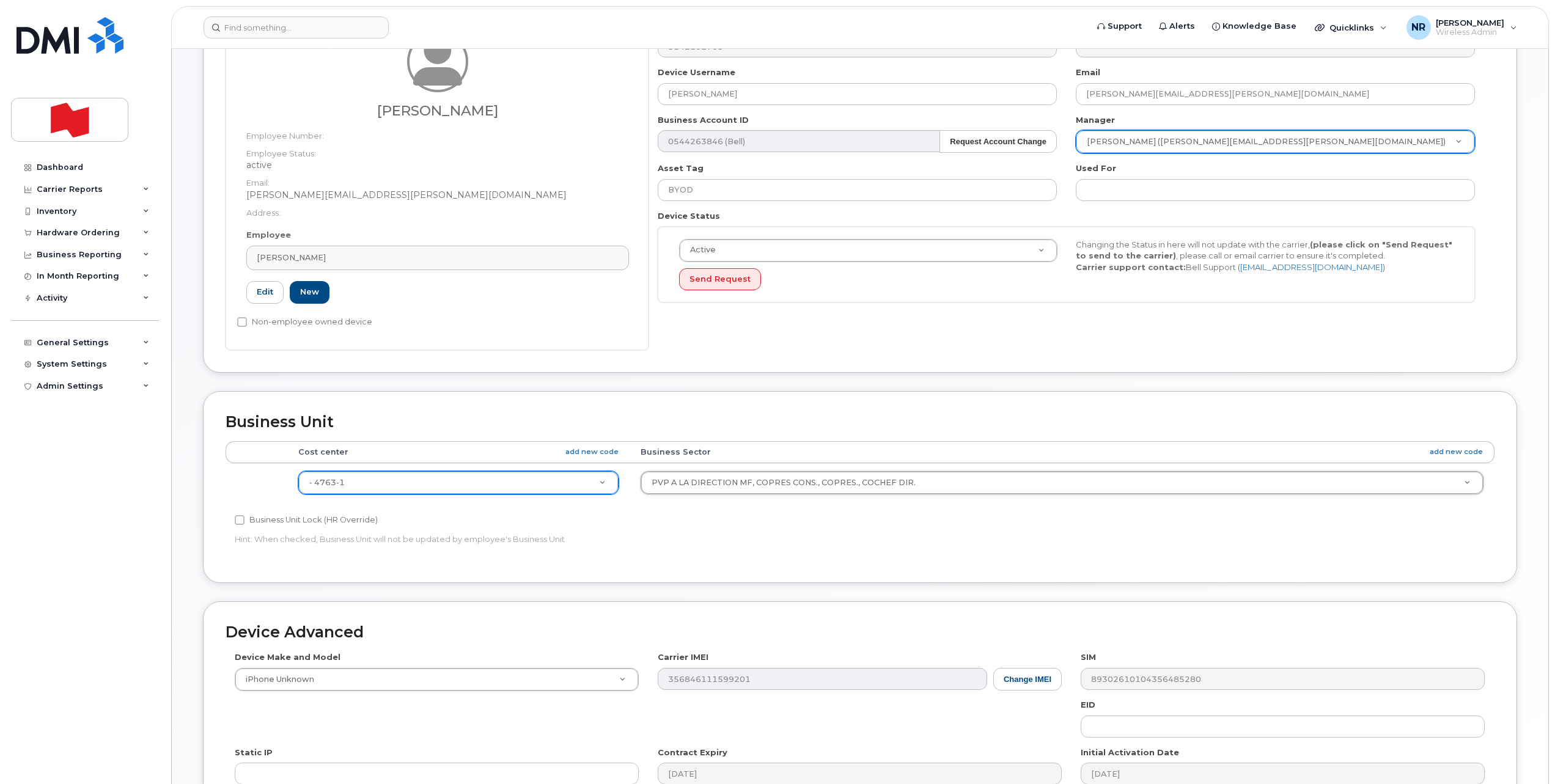
scroll to position [305, 0]
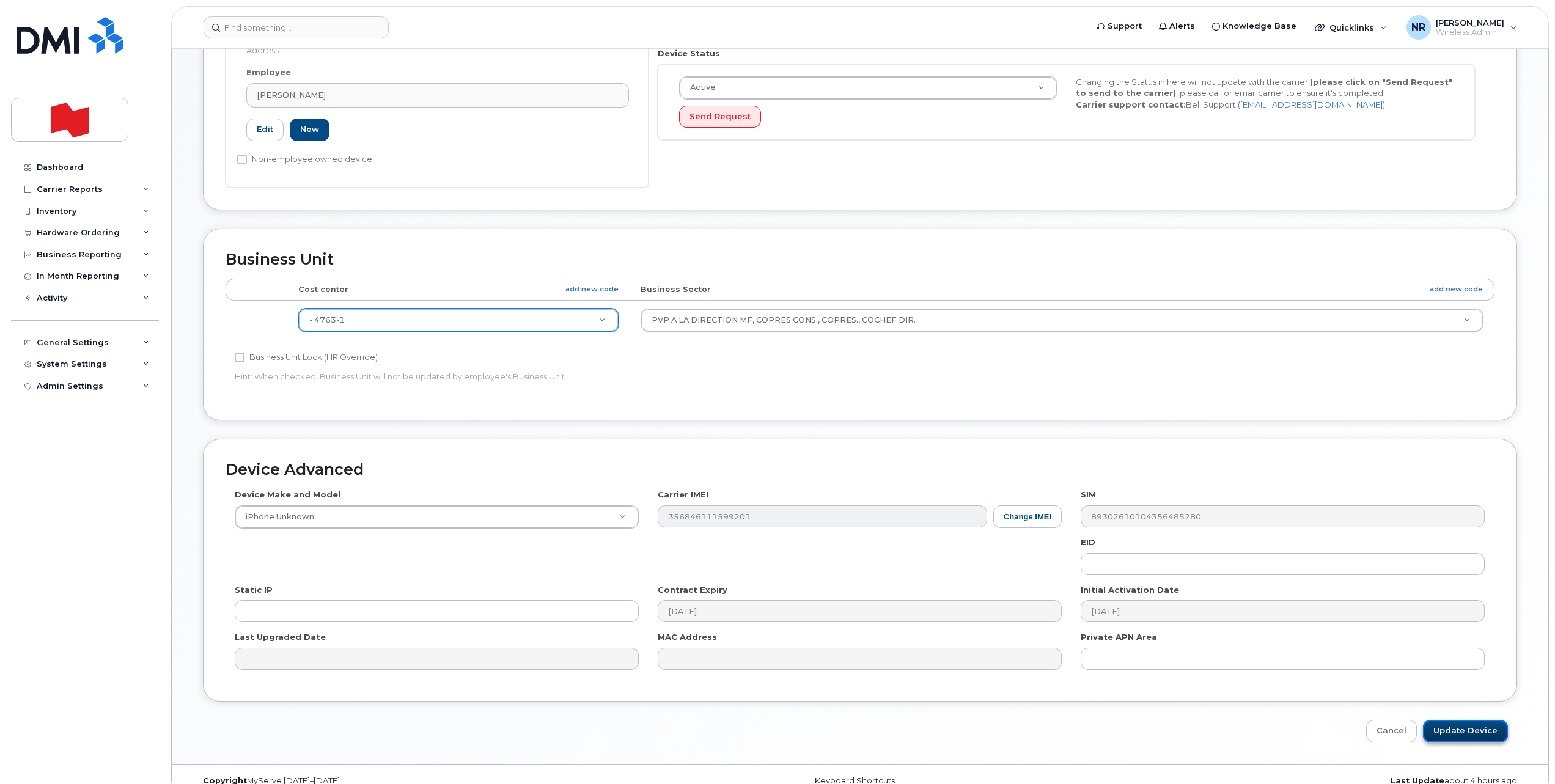
click at [1460, 729] on input "Update Device" at bounding box center [1465, 731] width 85 height 22
type input "Saving..."
